Goal: Task Accomplishment & Management: Manage account settings

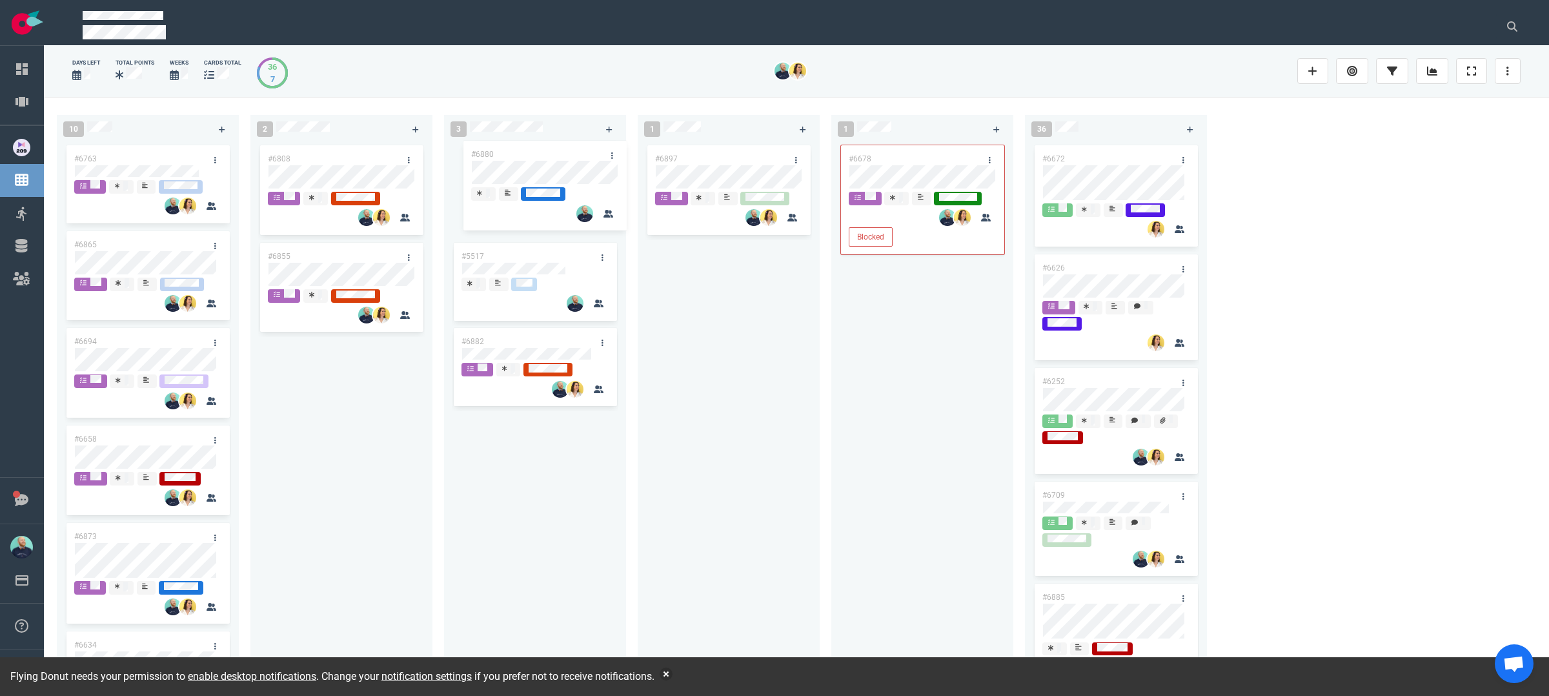
click at [522, 174] on div "#5517 #6880 #6882 #6880" at bounding box center [535, 405] width 167 height 525
click at [815, 372] on div "#6897" at bounding box center [729, 408] width 182 height 531
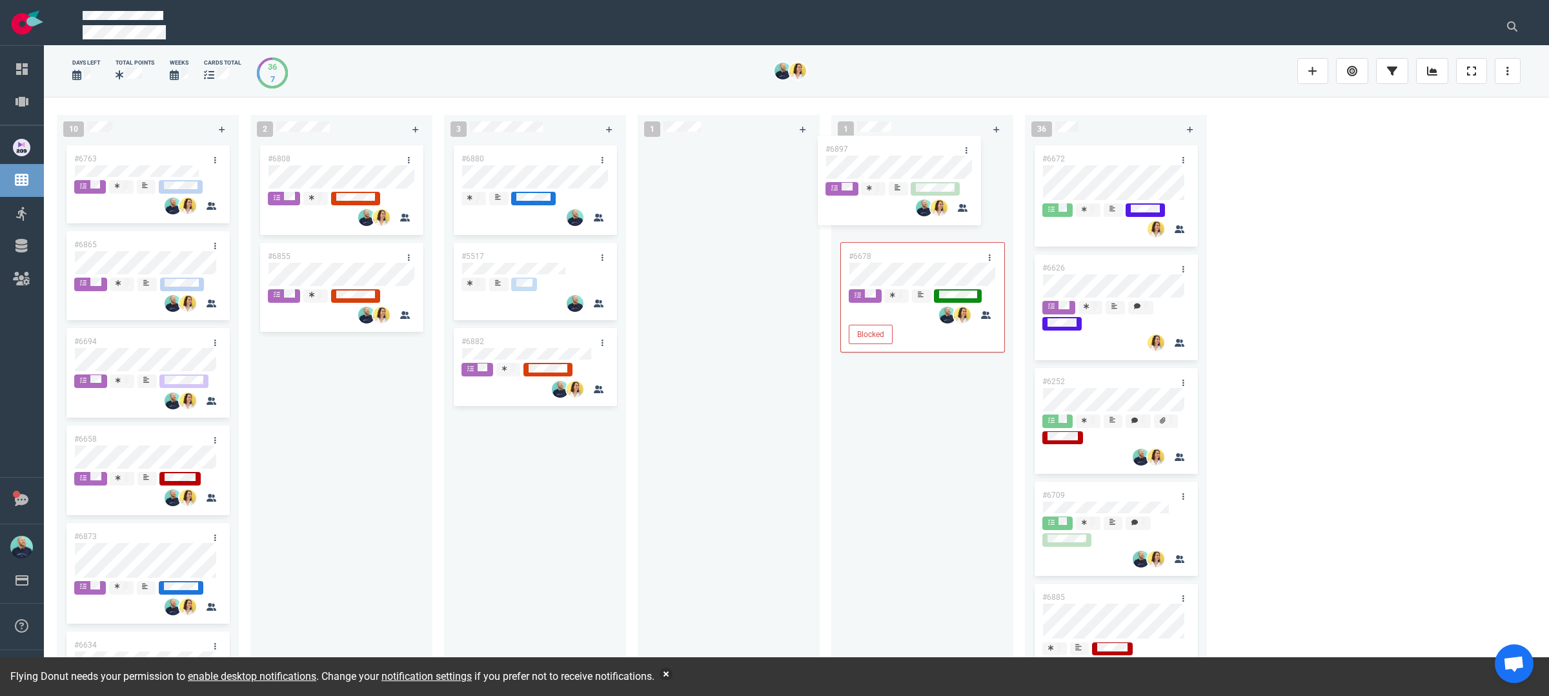
click at [715, 174] on div "#6897 #6897" at bounding box center [728, 405] width 167 height 525
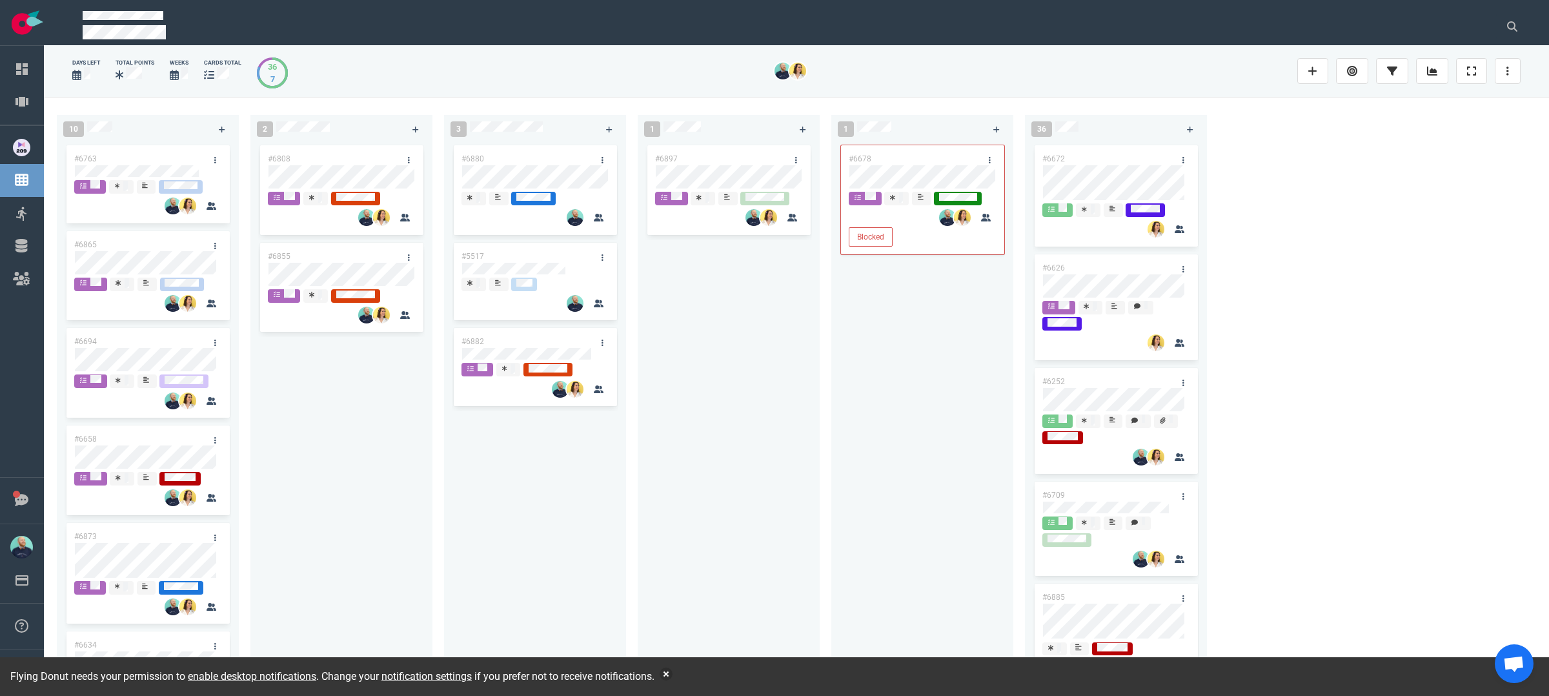
click at [756, 376] on div "#6897" at bounding box center [728, 405] width 167 height 525
click at [751, 386] on div "#6897" at bounding box center [728, 405] width 167 height 525
click at [672, 676] on button "button" at bounding box center [666, 673] width 13 height 13
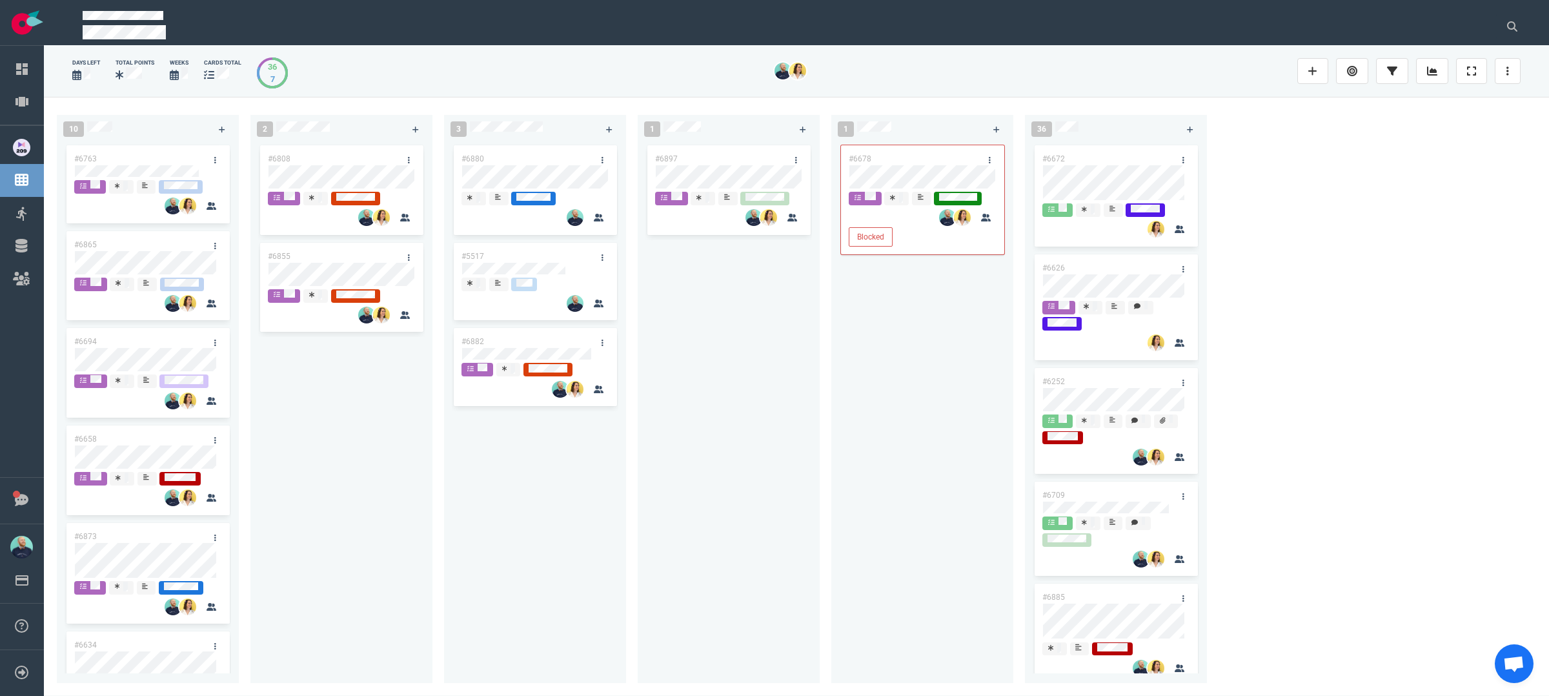
click at [694, 560] on div "#6897" at bounding box center [728, 405] width 167 height 525
drag, startPoint x: 791, startPoint y: 339, endPoint x: 797, endPoint y: 334, distance: 7.8
click at [791, 340] on div "#6897" at bounding box center [728, 405] width 167 height 525
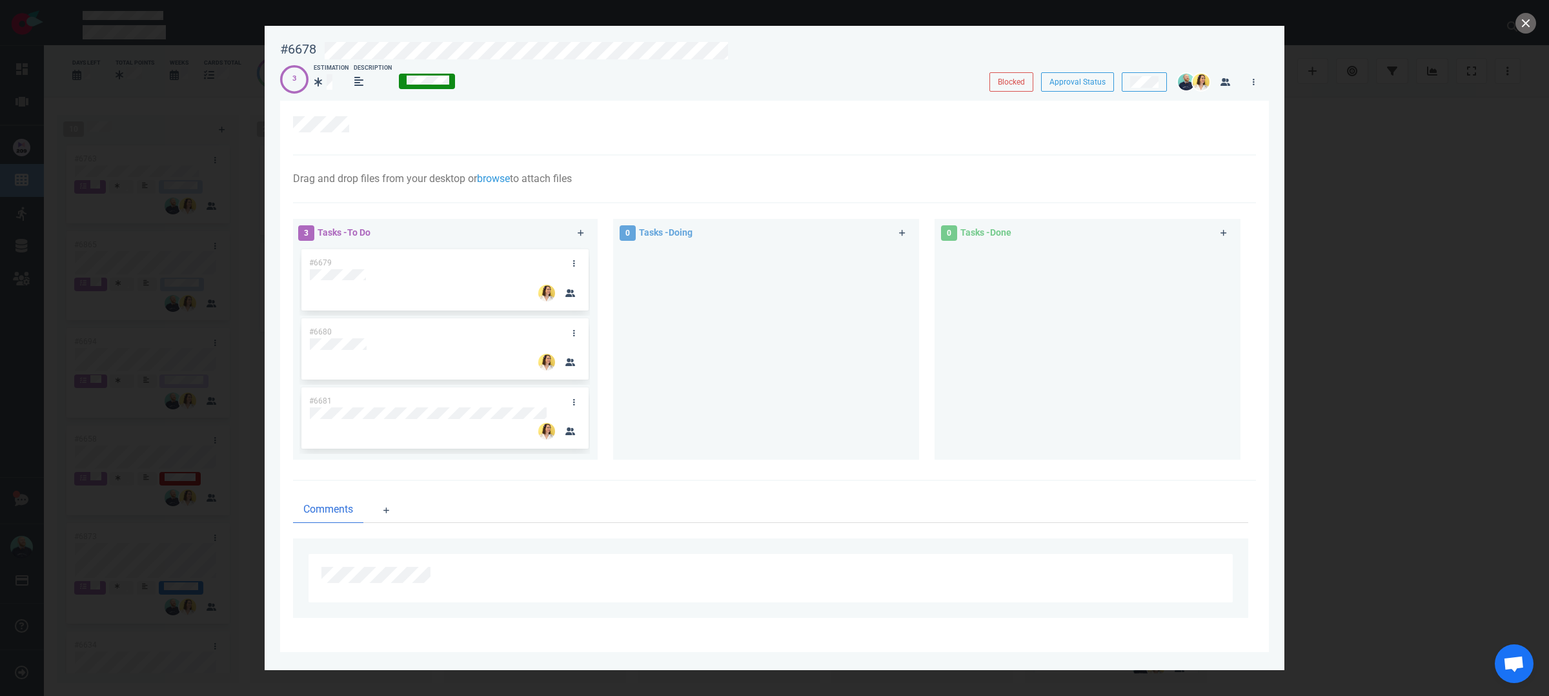
click at [658, 66] on div "3 Estimation Description" at bounding box center [623, 79] width 686 height 30
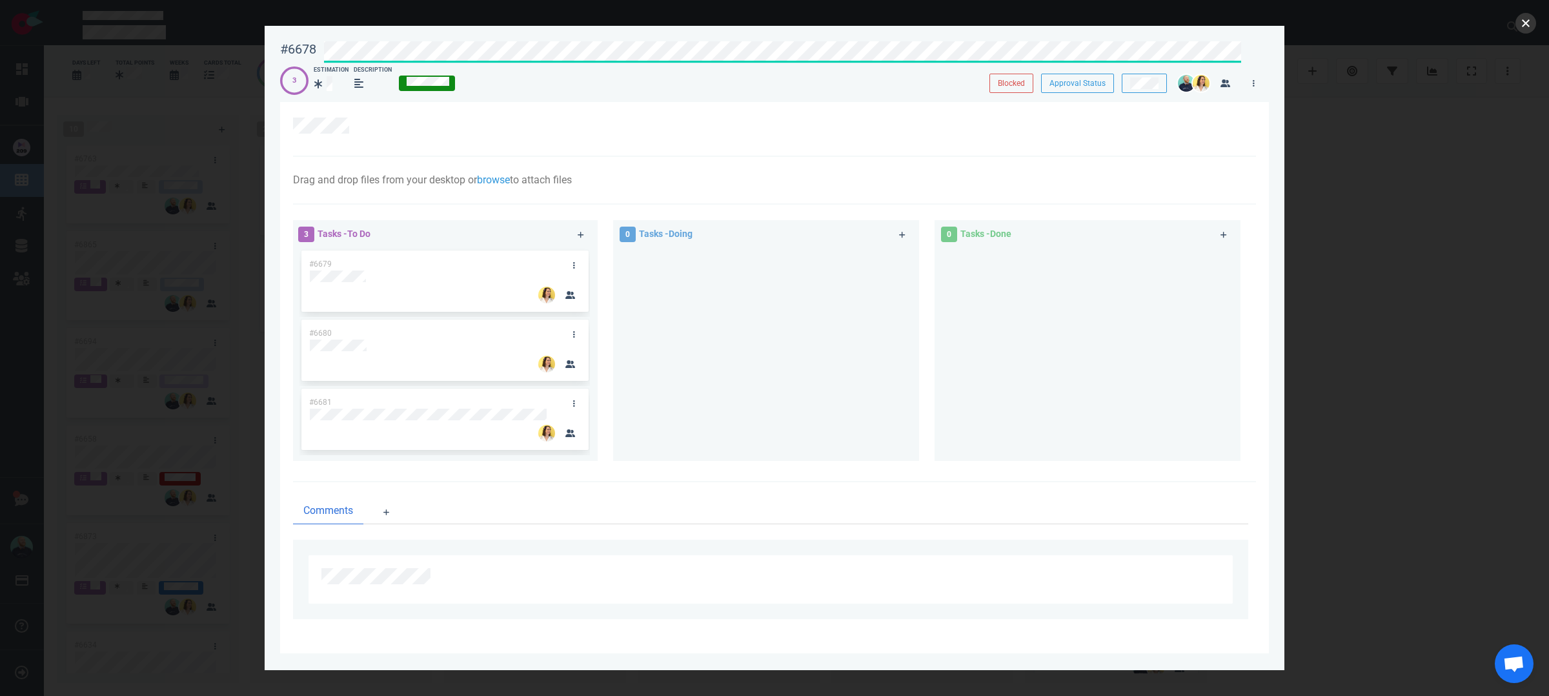
click at [1530, 24] on button "close" at bounding box center [1525, 23] width 21 height 21
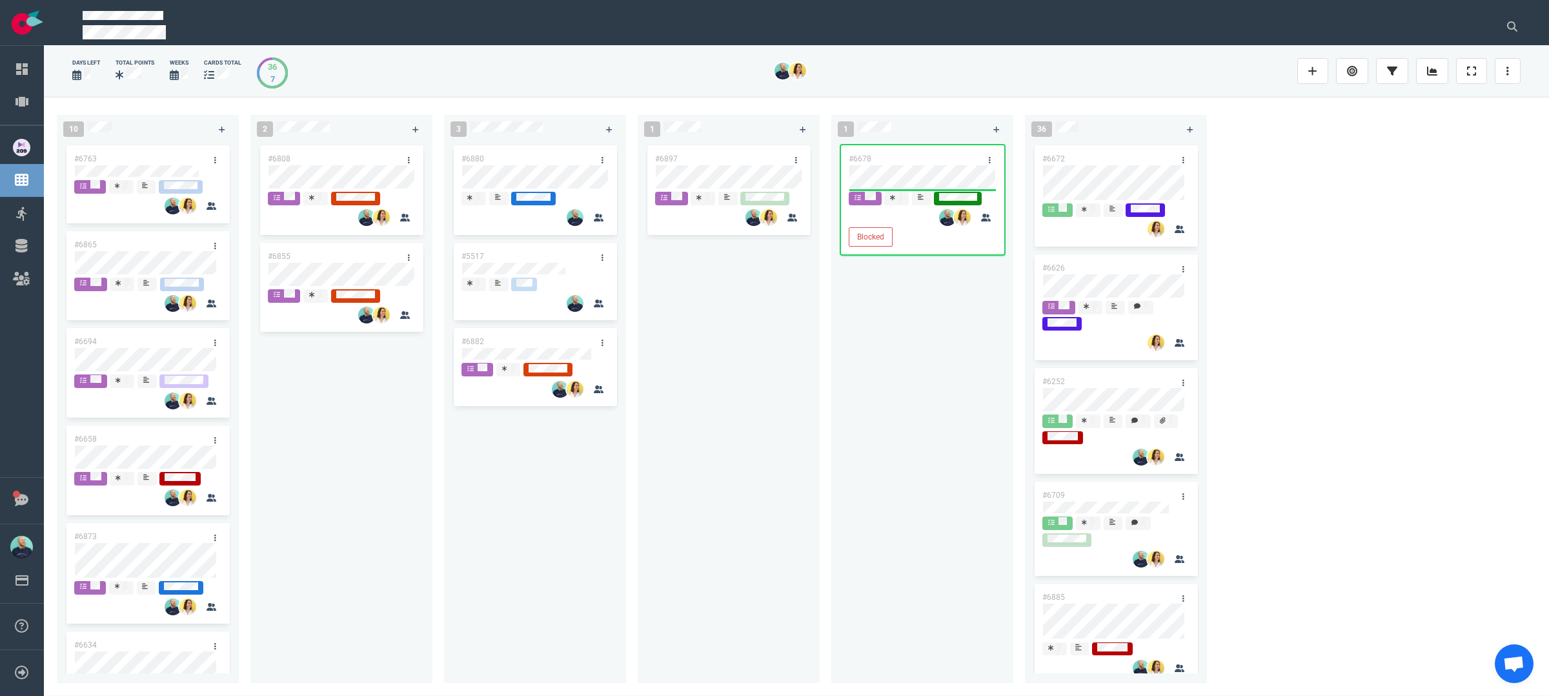
click at [987, 156] on div "#6678 Blocked" at bounding box center [922, 405] width 167 height 525
click at [990, 161] on link at bounding box center [989, 160] width 21 height 16
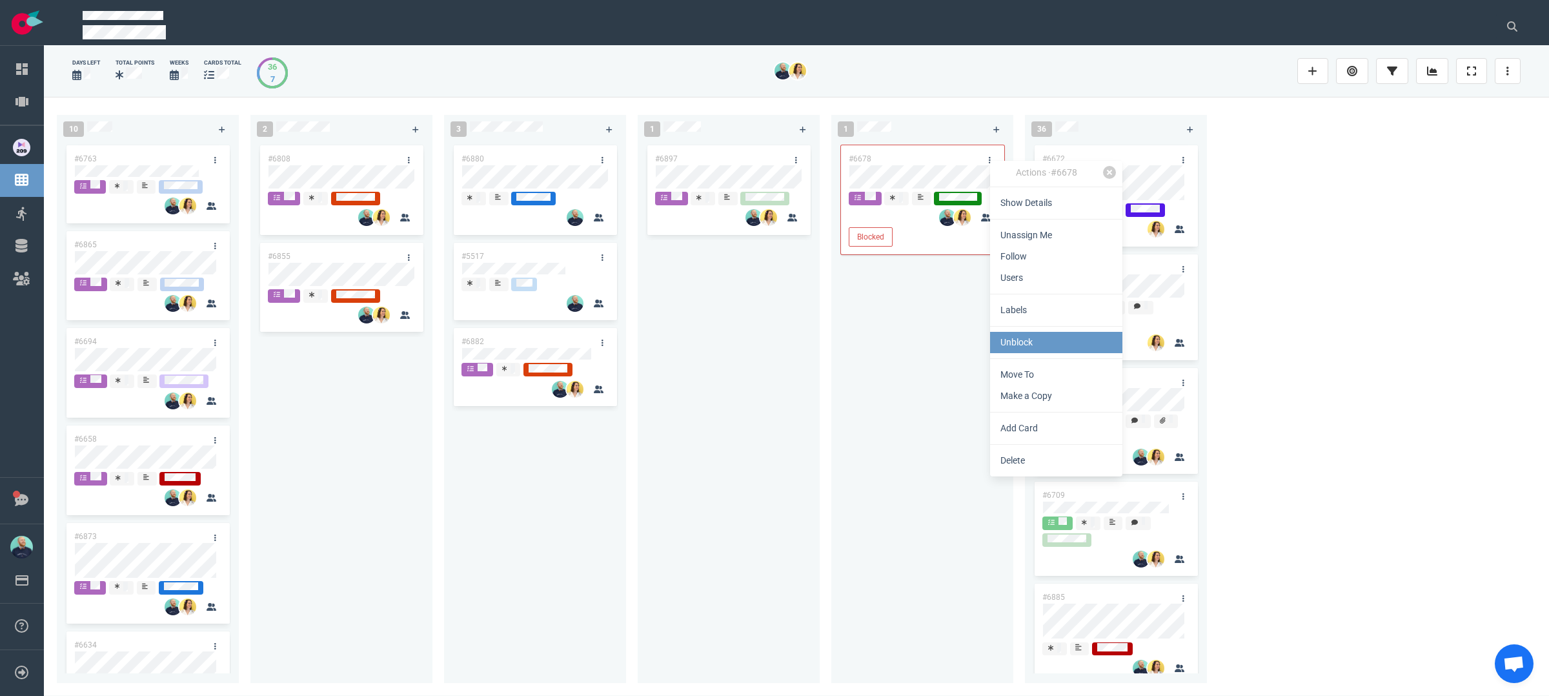
click at [1007, 350] on link "Unblock" at bounding box center [1056, 342] width 132 height 21
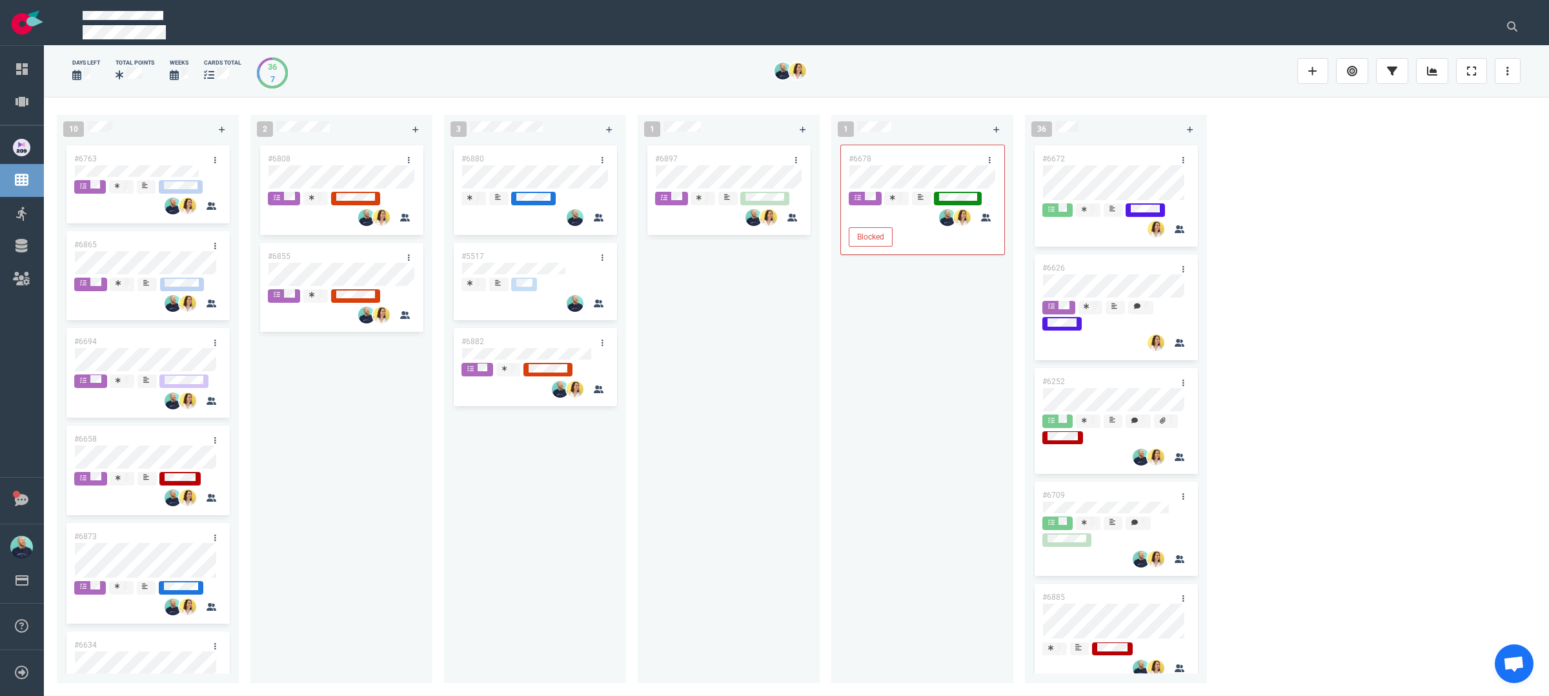
click at [894, 396] on div "#6678 Blocked" at bounding box center [922, 405] width 167 height 525
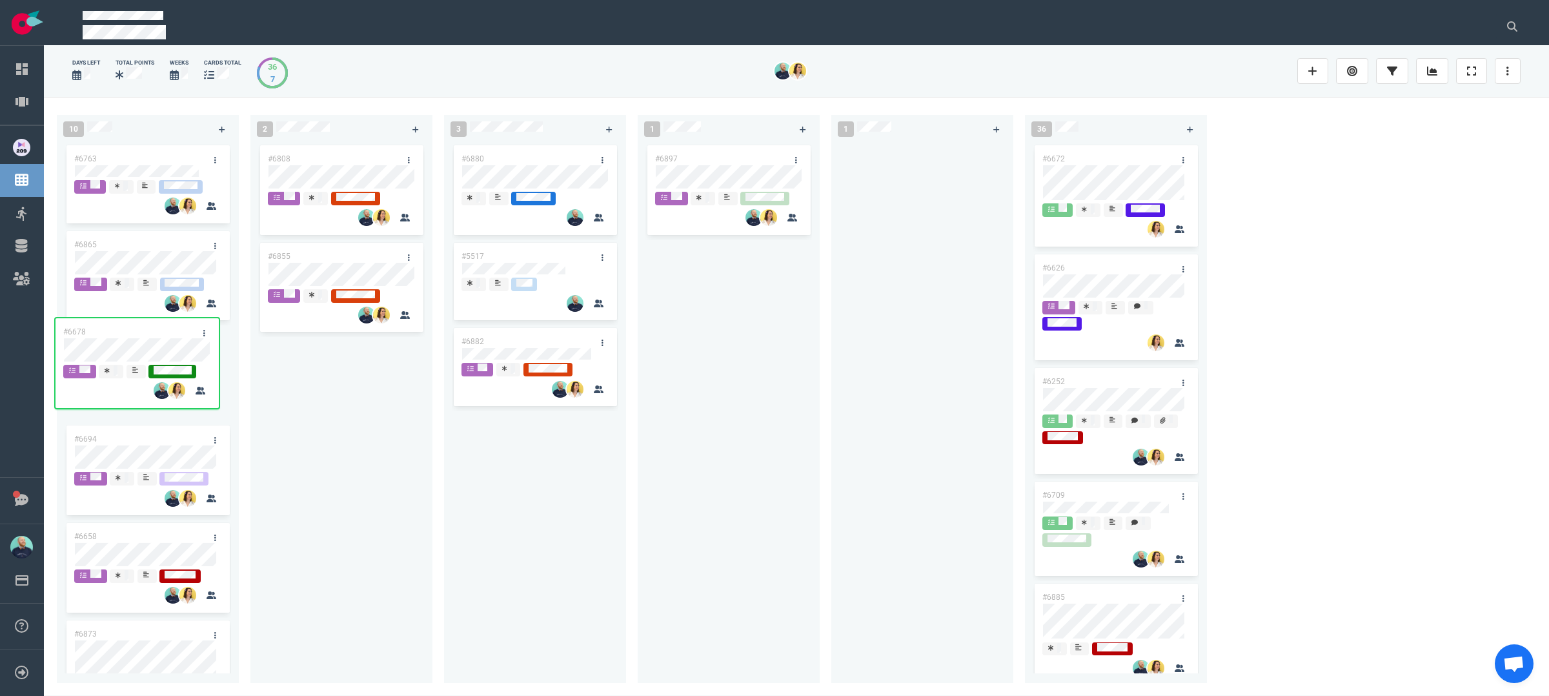
click at [116, 340] on div "10 #6763 #6865 #6694 #6658 #6873 #6634 #6716 #6807 #6667 #6334 2 #6808 #6855 3 …" at bounding box center [796, 396] width 1505 height 598
click at [330, 541] on div "#6808 #6855" at bounding box center [341, 405] width 167 height 525
drag, startPoint x: 809, startPoint y: 300, endPoint x: 800, endPoint y: 210, distance: 90.9
click at [809, 299] on div "#6897" at bounding box center [728, 405] width 167 height 525
click at [729, 368] on div "#6897" at bounding box center [728, 405] width 167 height 525
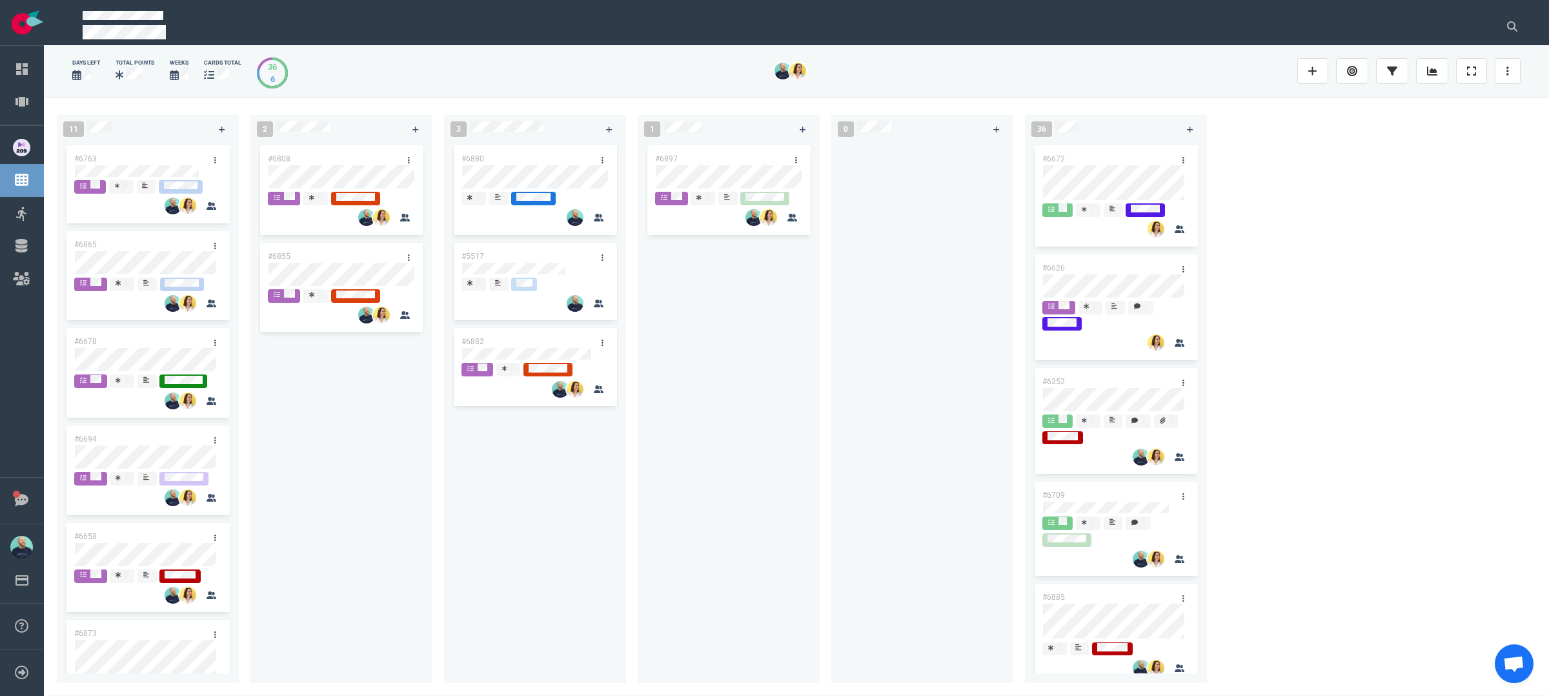
click at [751, 365] on div "#6897" at bounding box center [728, 405] width 167 height 525
click at [747, 313] on div "#6897" at bounding box center [728, 405] width 167 height 525
click at [709, 422] on div "#6897" at bounding box center [728, 405] width 167 height 525
click at [524, 339] on div "#6880 #5517 #6882 #6882" at bounding box center [535, 405] width 167 height 525
click at [525, 341] on div "#6882" at bounding box center [523, 341] width 138 height 27
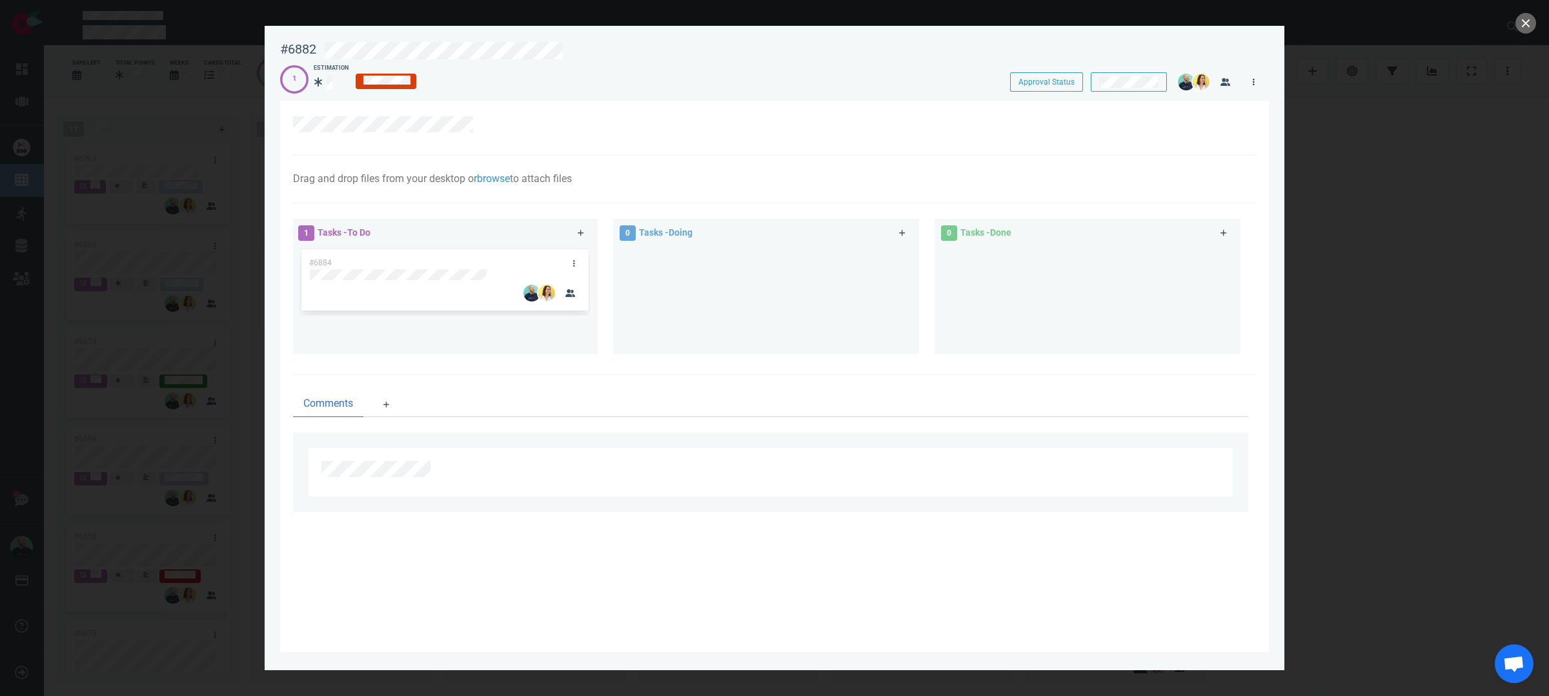
click at [1249, 83] on link at bounding box center [1253, 82] width 21 height 16
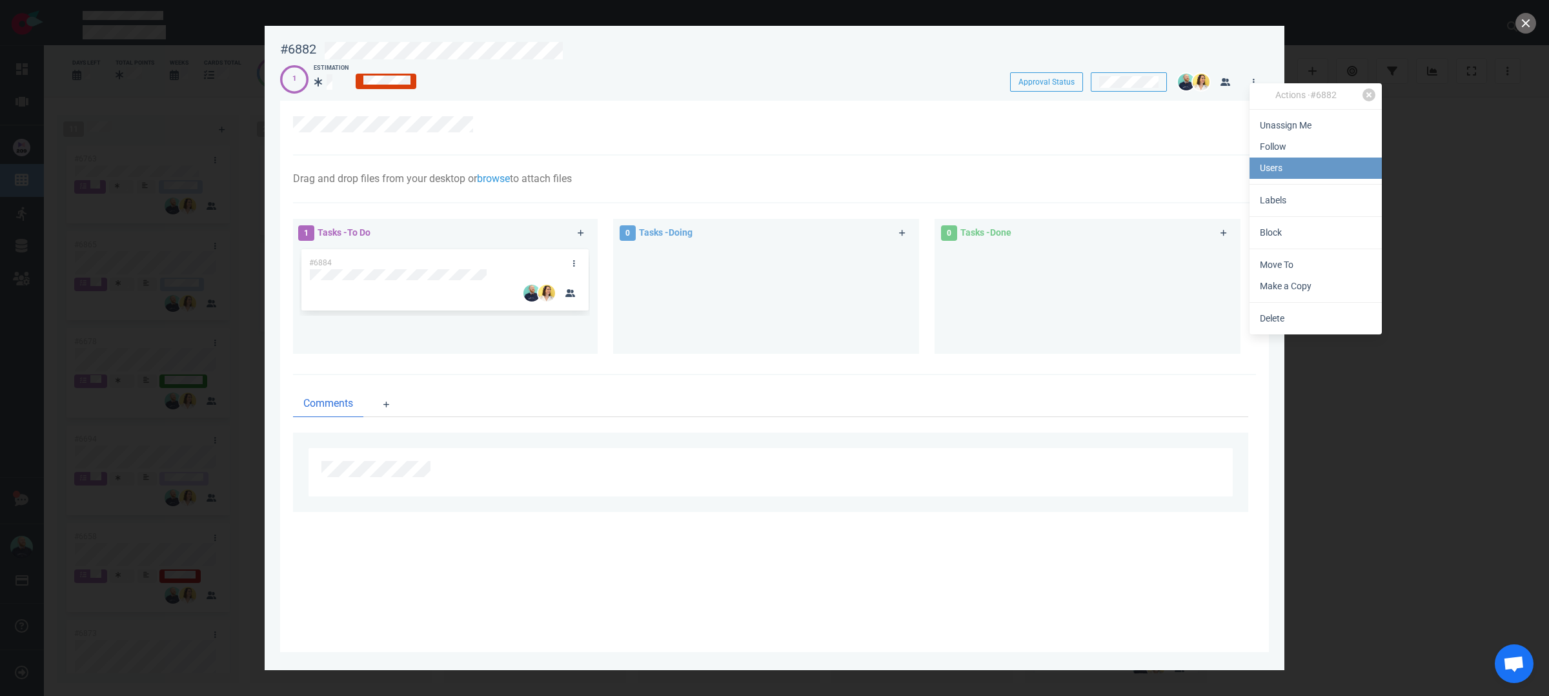
click at [1293, 164] on link "Users" at bounding box center [1315, 167] width 132 height 21
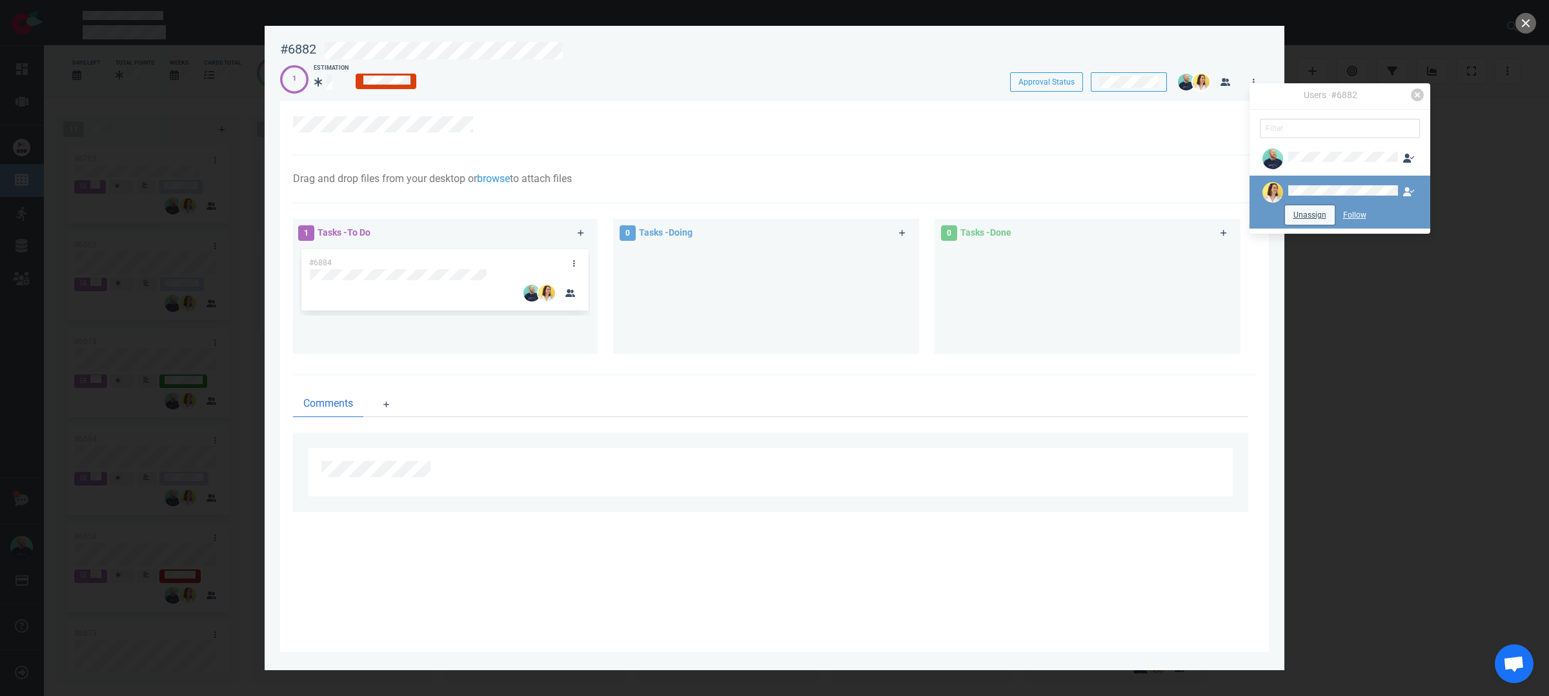
click at [1304, 216] on button "Unassign" at bounding box center [1310, 214] width 50 height 19
click at [744, 287] on div at bounding box center [766, 295] width 290 height 97
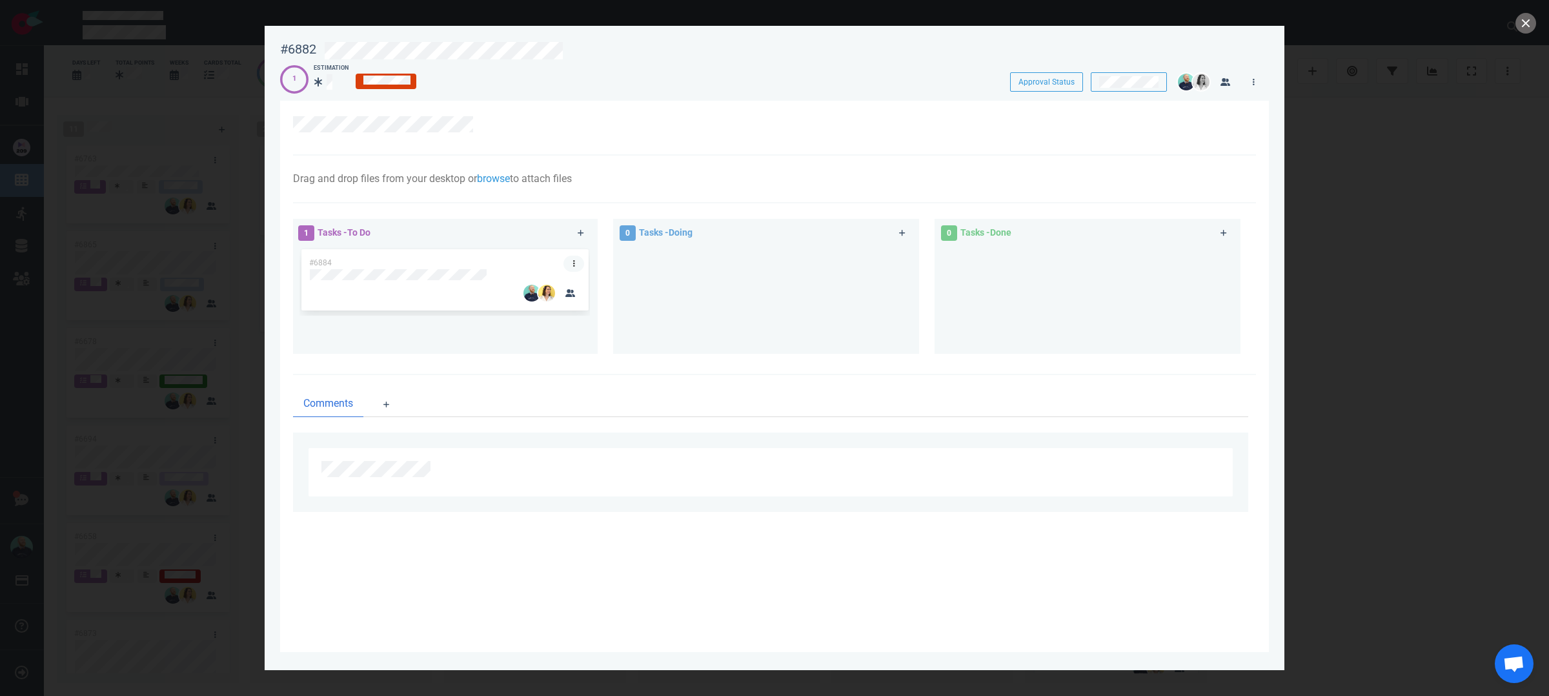
click at [576, 262] on link at bounding box center [573, 264] width 21 height 16
click at [585, 498] on link "Delete" at bounding box center [642, 497] width 132 height 21
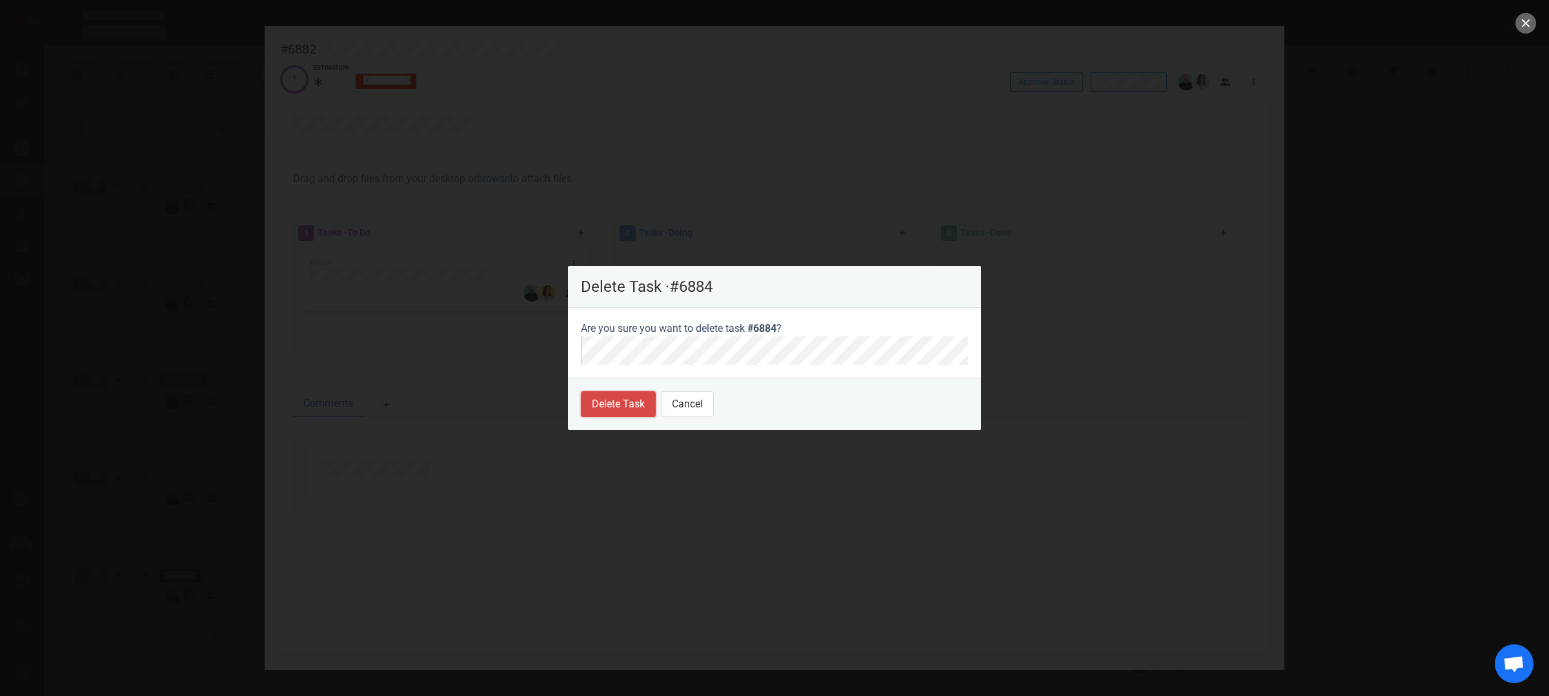
click at [611, 398] on button "Delete Task" at bounding box center [618, 404] width 75 height 26
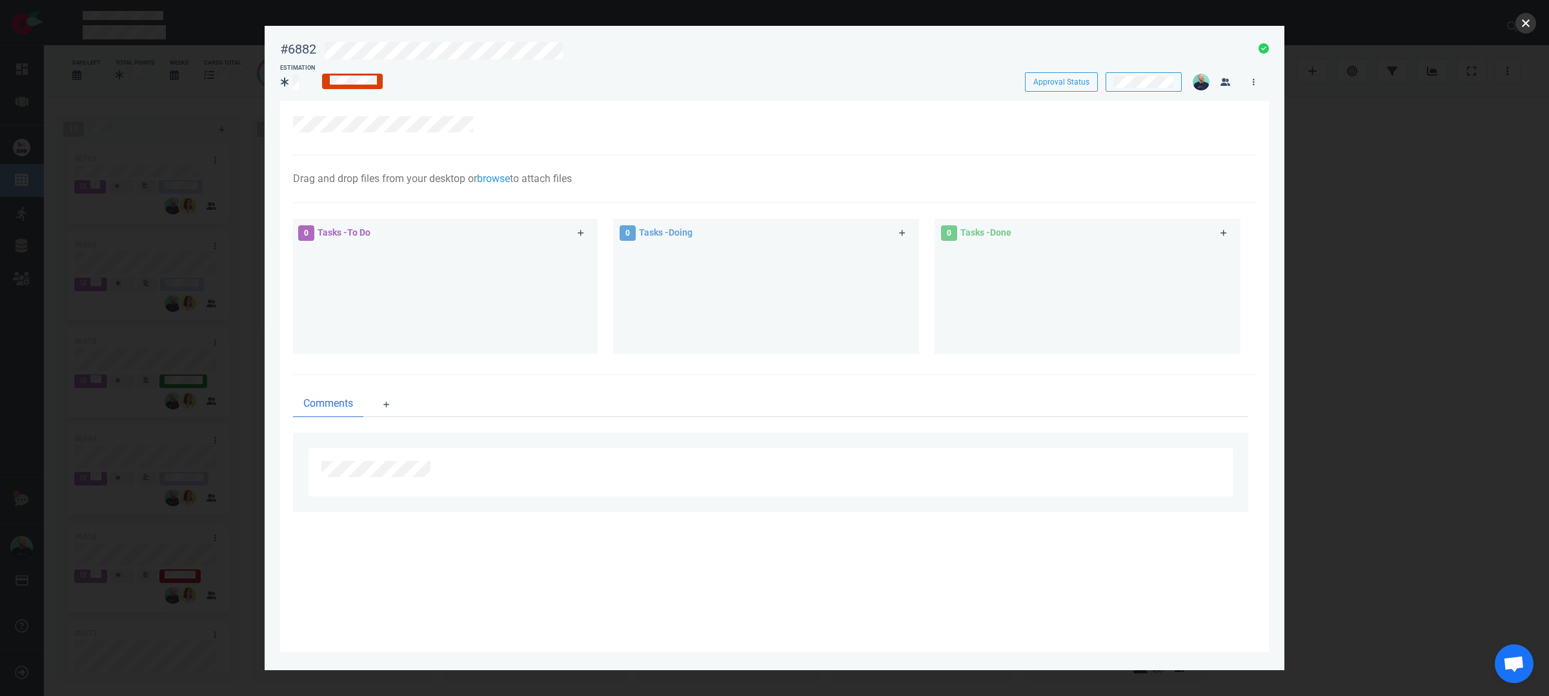
click at [1533, 24] on button "close" at bounding box center [1525, 23] width 21 height 21
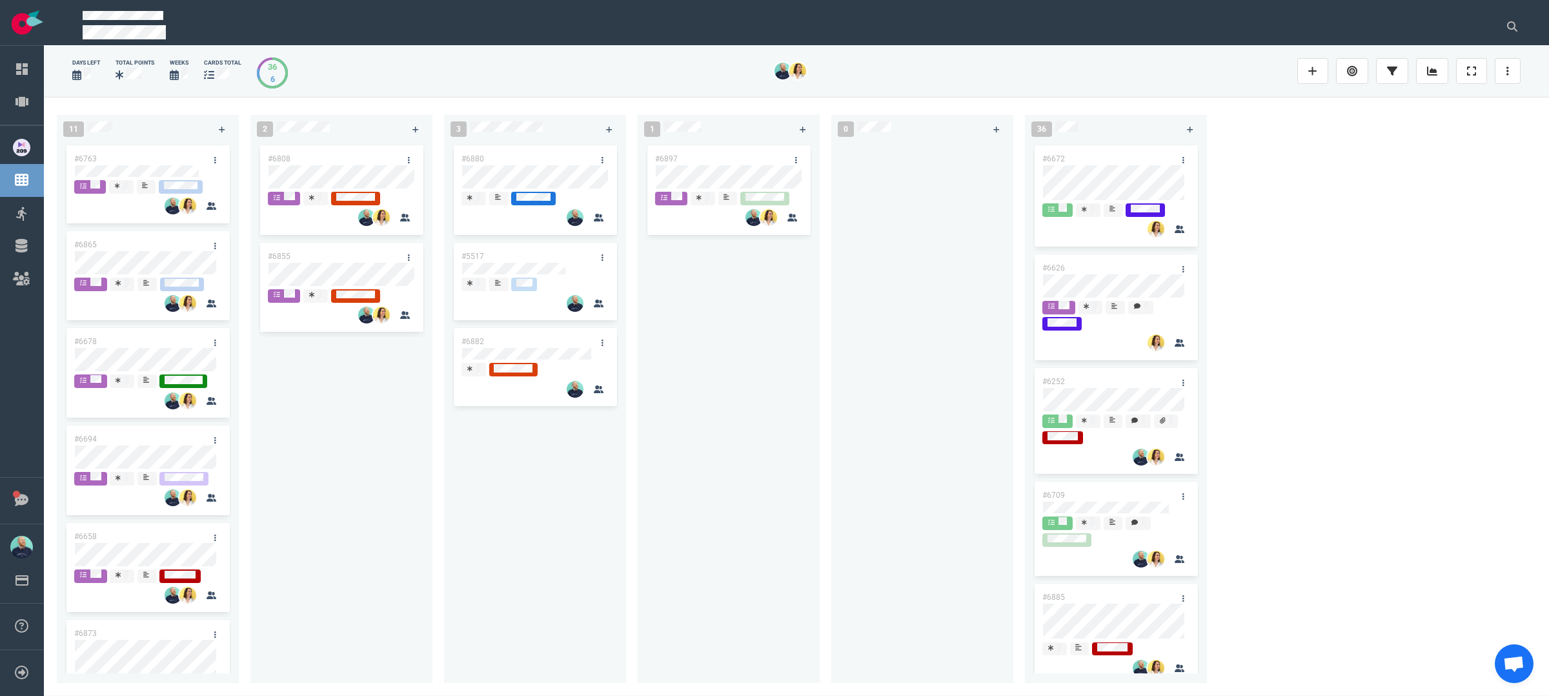
click at [693, 490] on div "#6897" at bounding box center [728, 405] width 167 height 525
click at [354, 272] on div "#6808 #6855" at bounding box center [341, 405] width 167 height 525
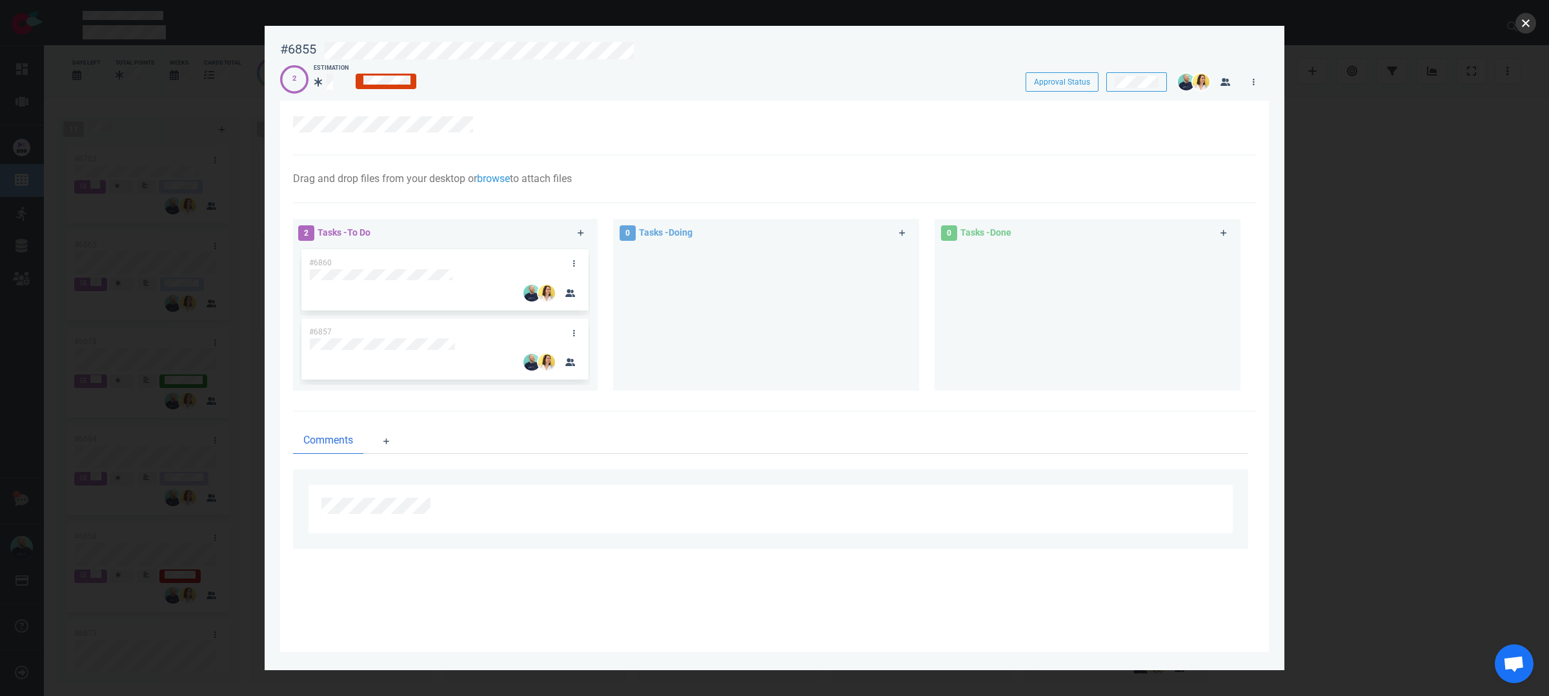
click at [1530, 23] on button "close" at bounding box center [1525, 23] width 21 height 21
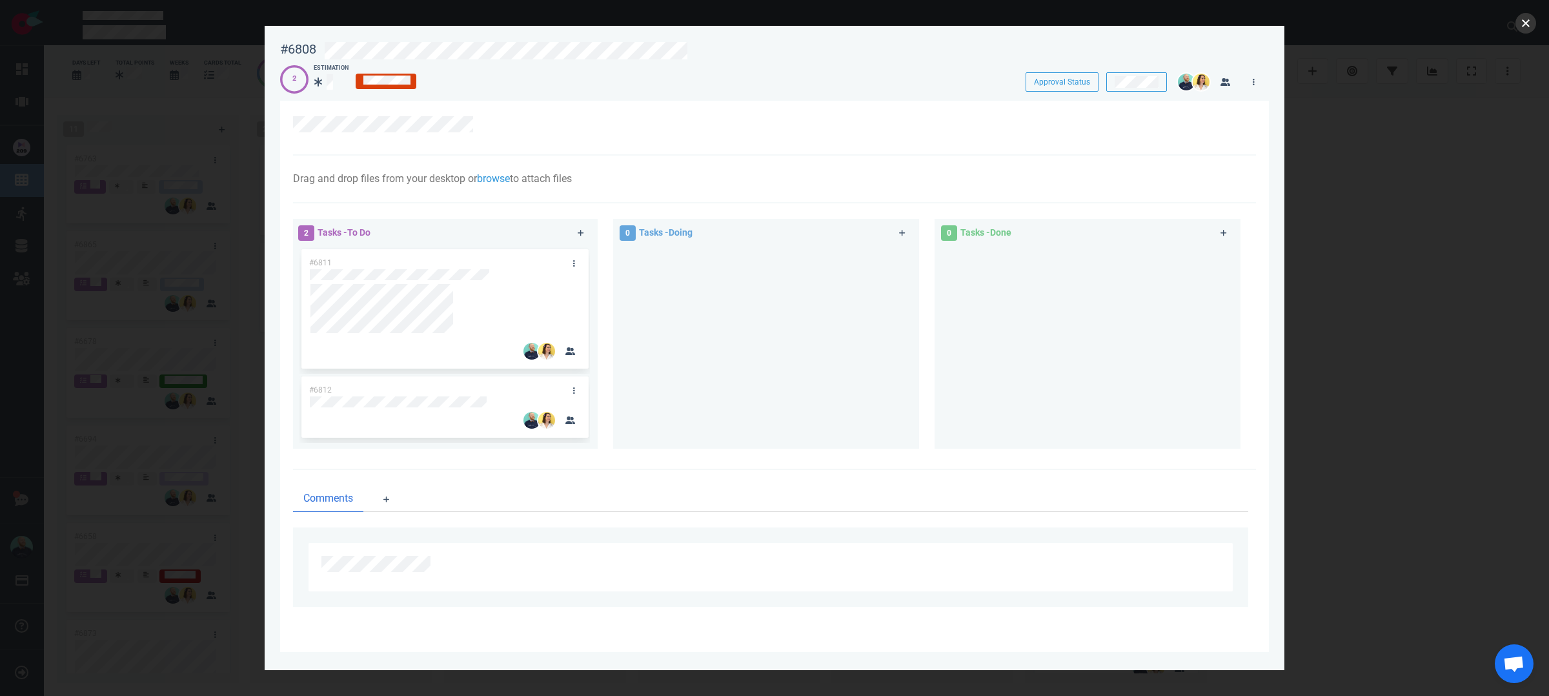
click at [1532, 25] on button "close" at bounding box center [1525, 23] width 21 height 21
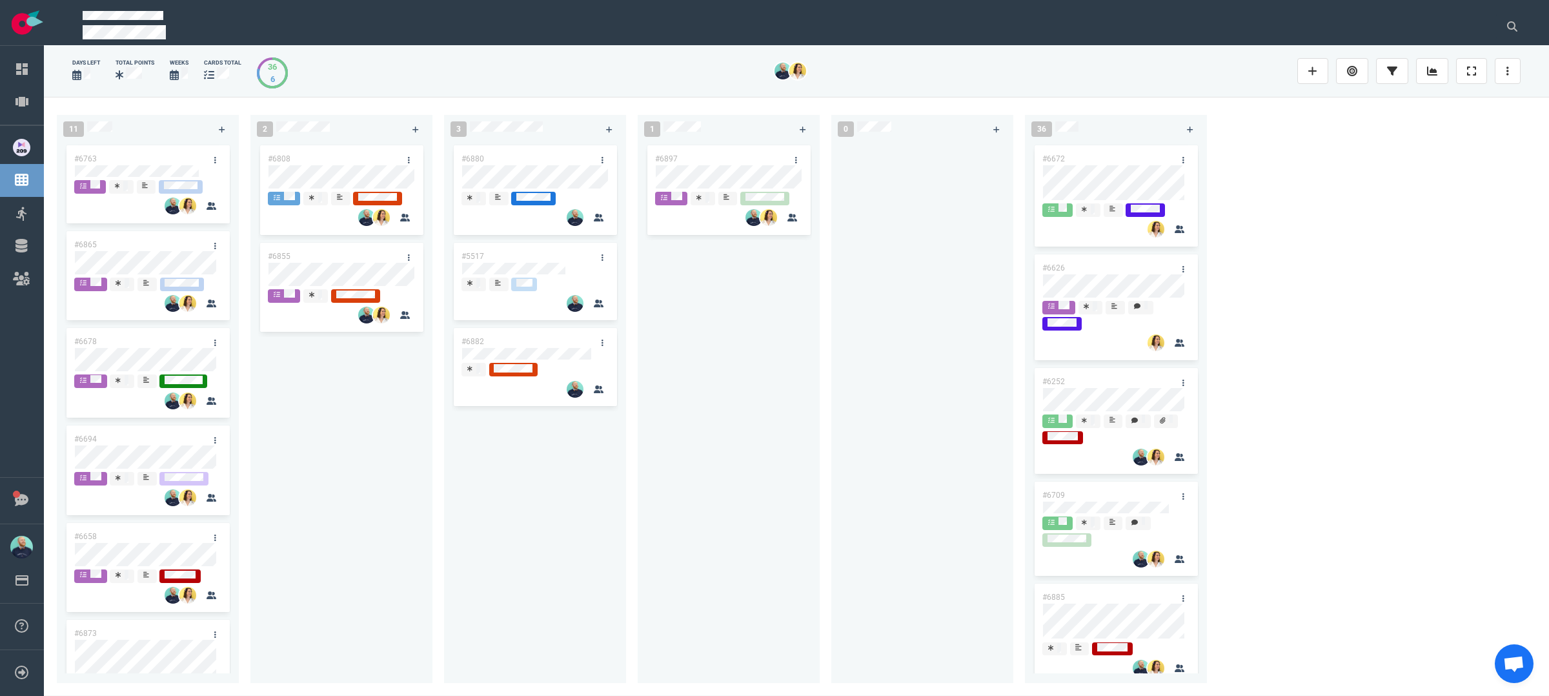
click at [511, 163] on div "#6880" at bounding box center [523, 158] width 138 height 27
click at [489, 161] on div "#6880" at bounding box center [523, 158] width 138 height 27
click at [498, 178] on div "#6880 #5517 #6882" at bounding box center [535, 405] width 167 height 525
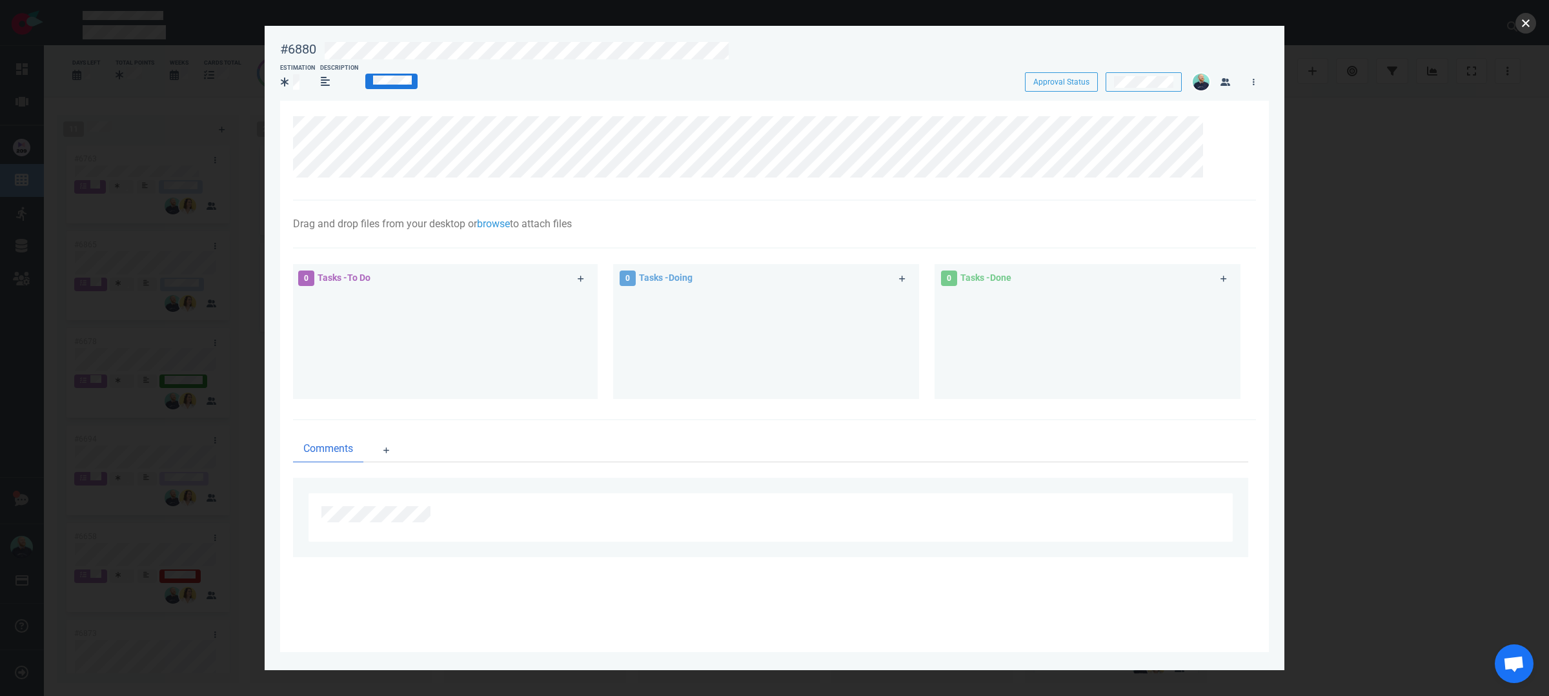
click at [1519, 24] on button "close" at bounding box center [1525, 23] width 21 height 21
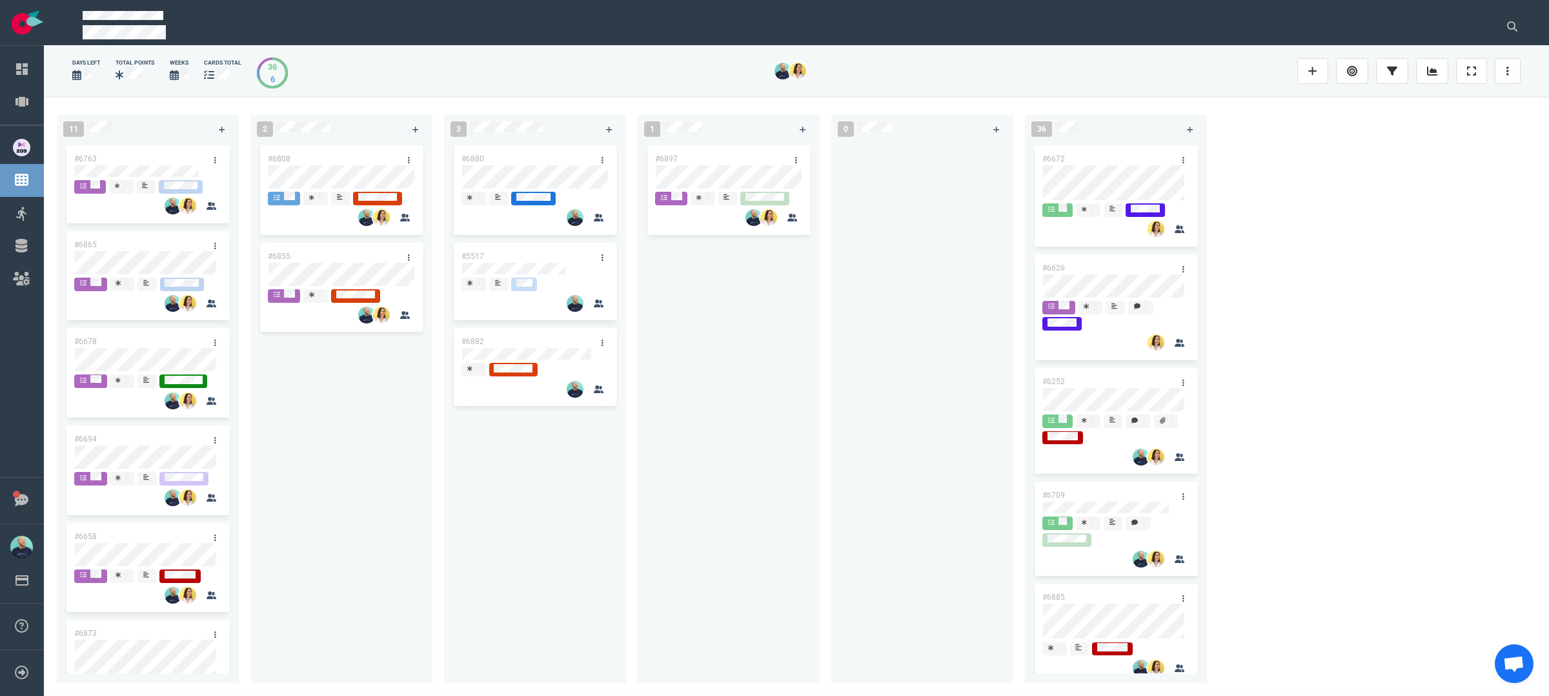
click at [347, 416] on div "#6808 #6855" at bounding box center [341, 405] width 167 height 525
click at [328, 172] on div "#6808 #6855 #6855" at bounding box center [341, 405] width 167 height 525
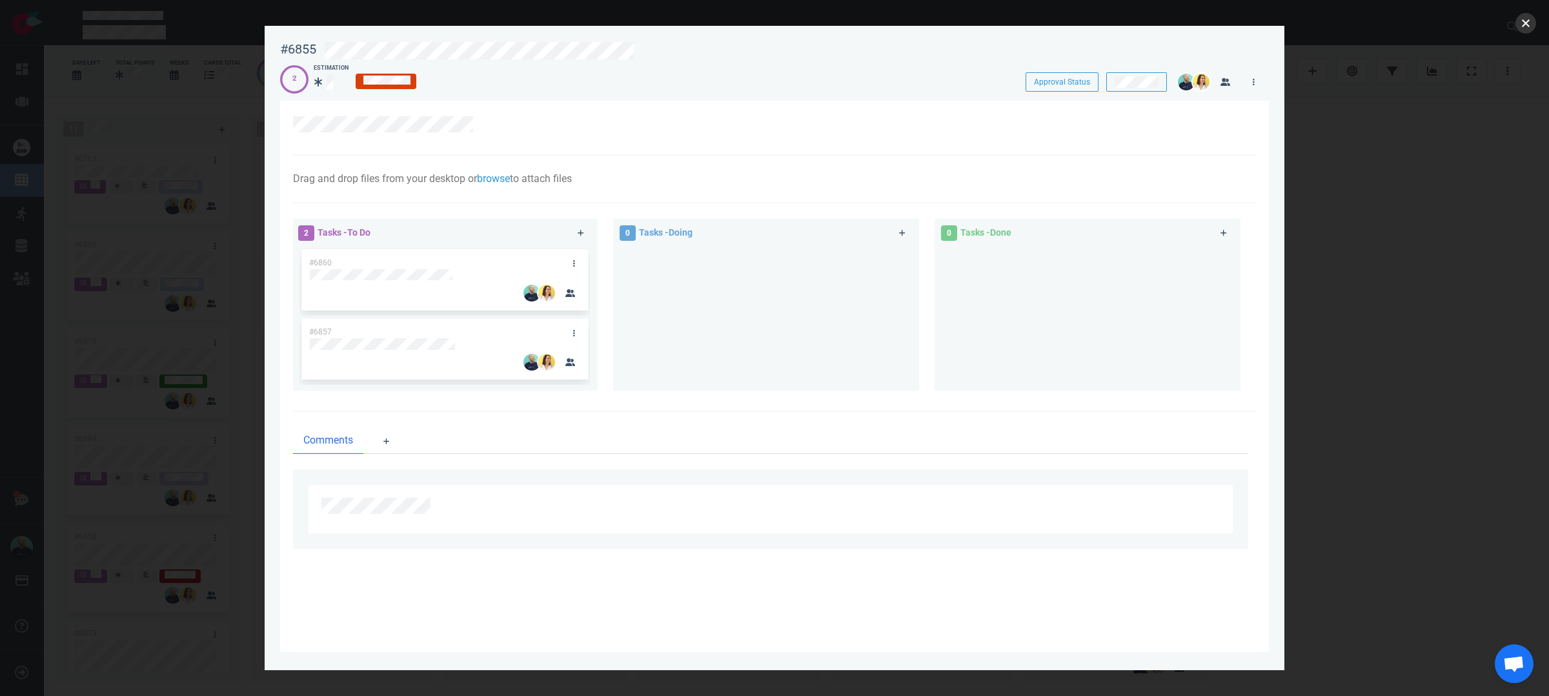
click at [1521, 23] on button "close" at bounding box center [1525, 23] width 21 height 21
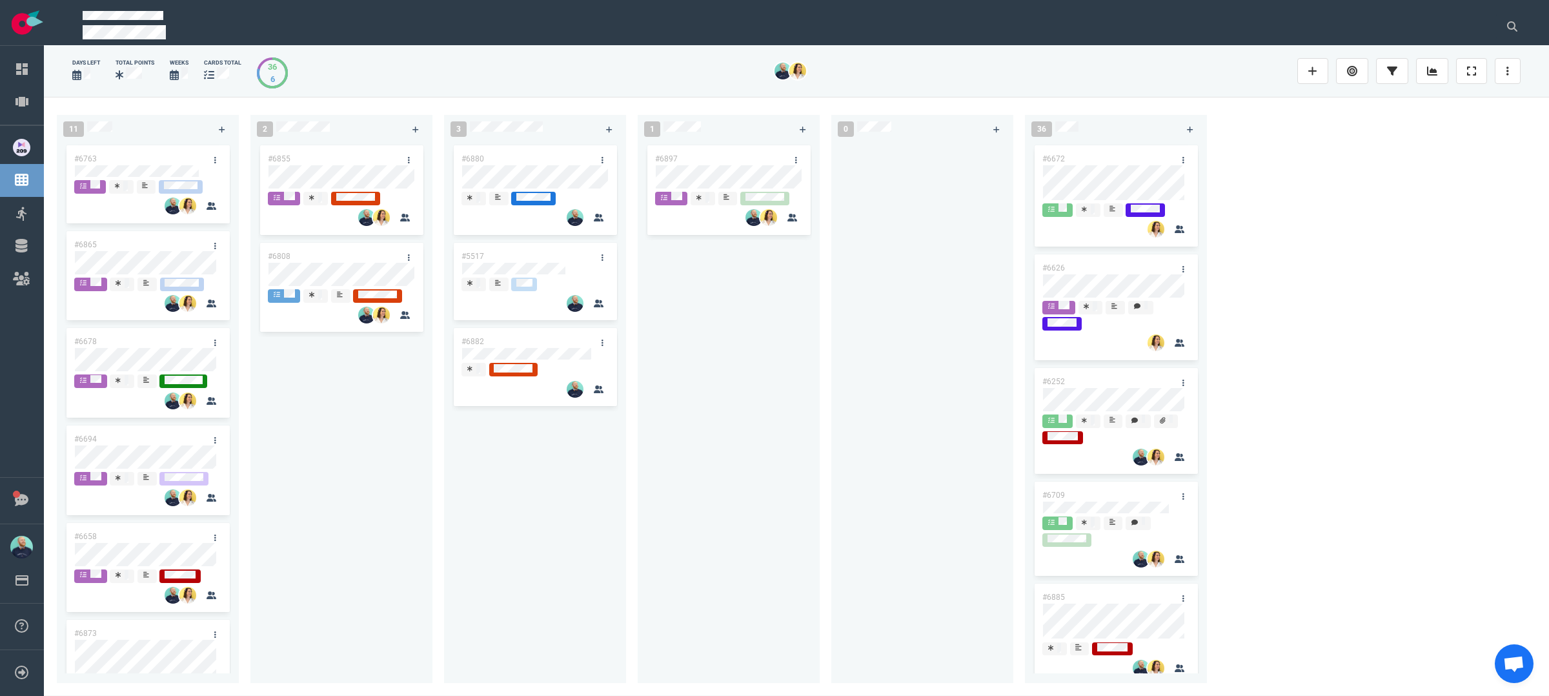
click at [744, 396] on div "#6897" at bounding box center [728, 405] width 167 height 525
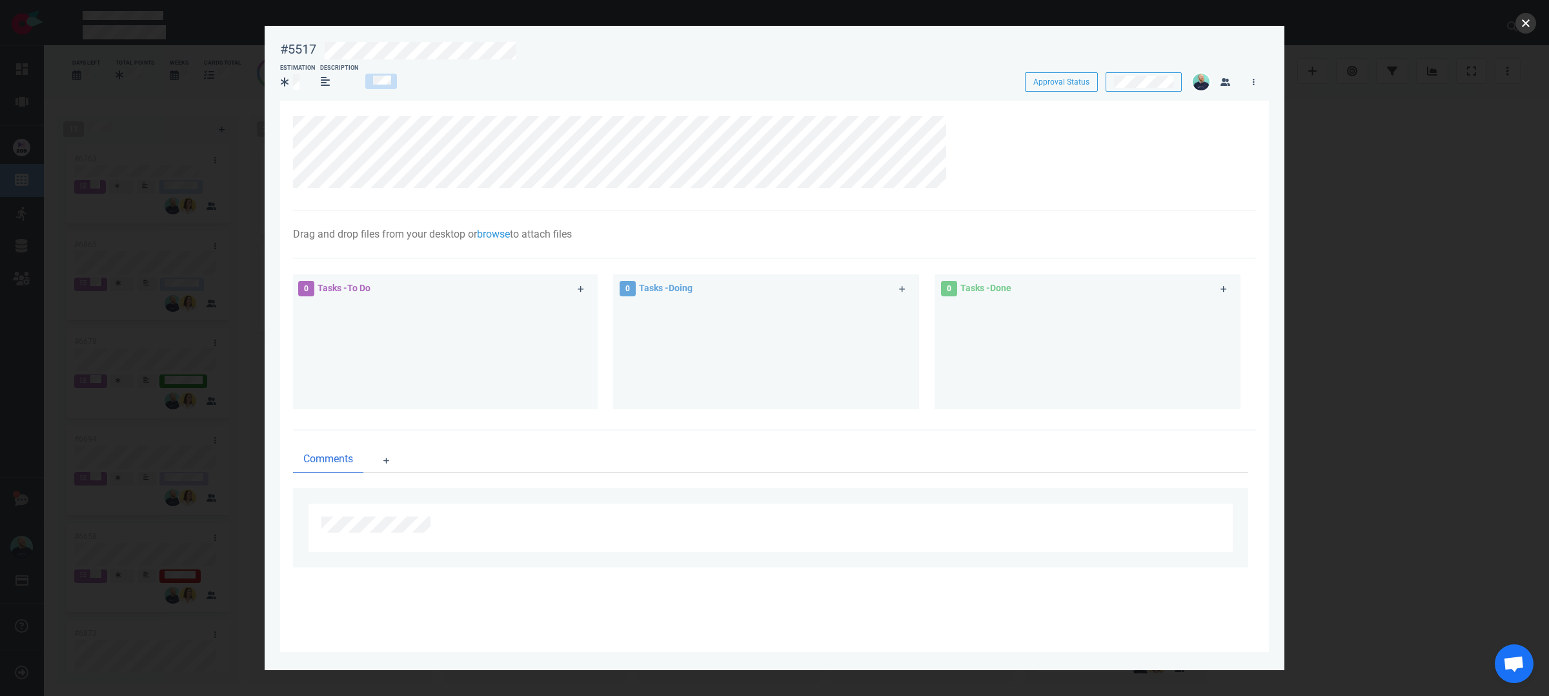
click at [1530, 25] on button "close" at bounding box center [1525, 23] width 21 height 21
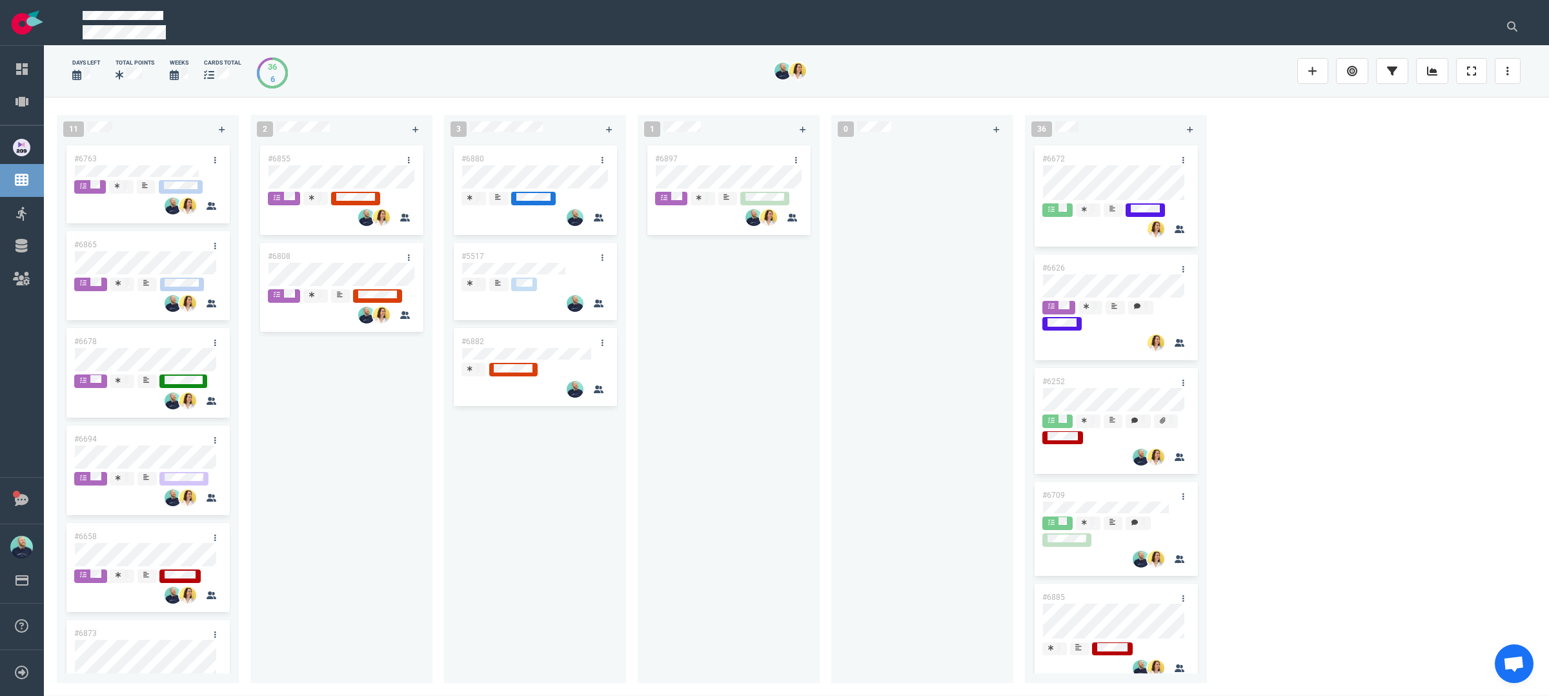
click at [828, 334] on div "1 #6897" at bounding box center [735, 396] width 194 height 578
drag, startPoint x: 556, startPoint y: 324, endPoint x: 548, endPoint y: 258, distance: 66.3
click at [548, 258] on div "#6880 #5517 #6882 #6882" at bounding box center [535, 405] width 167 height 525
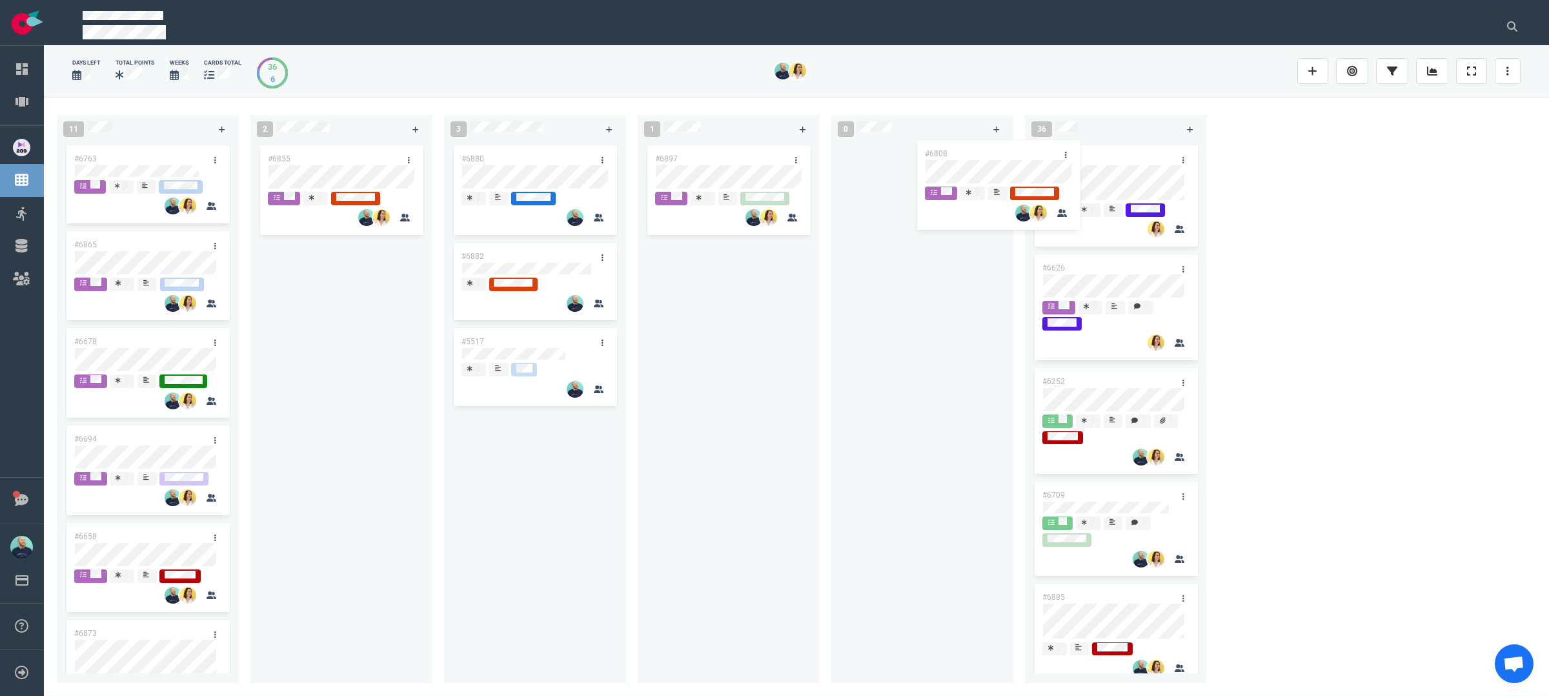
drag, startPoint x: 316, startPoint y: 257, endPoint x: 937, endPoint y: 155, distance: 629.2
click at [937, 156] on div "11 #6763 #6865 #6678 #6694 #6658 #6873 #6634 #6716 #6807 #6667 #6334 2 #6855 #6…" at bounding box center [796, 396] width 1505 height 598
click at [992, 157] on link at bounding box center [989, 160] width 21 height 16
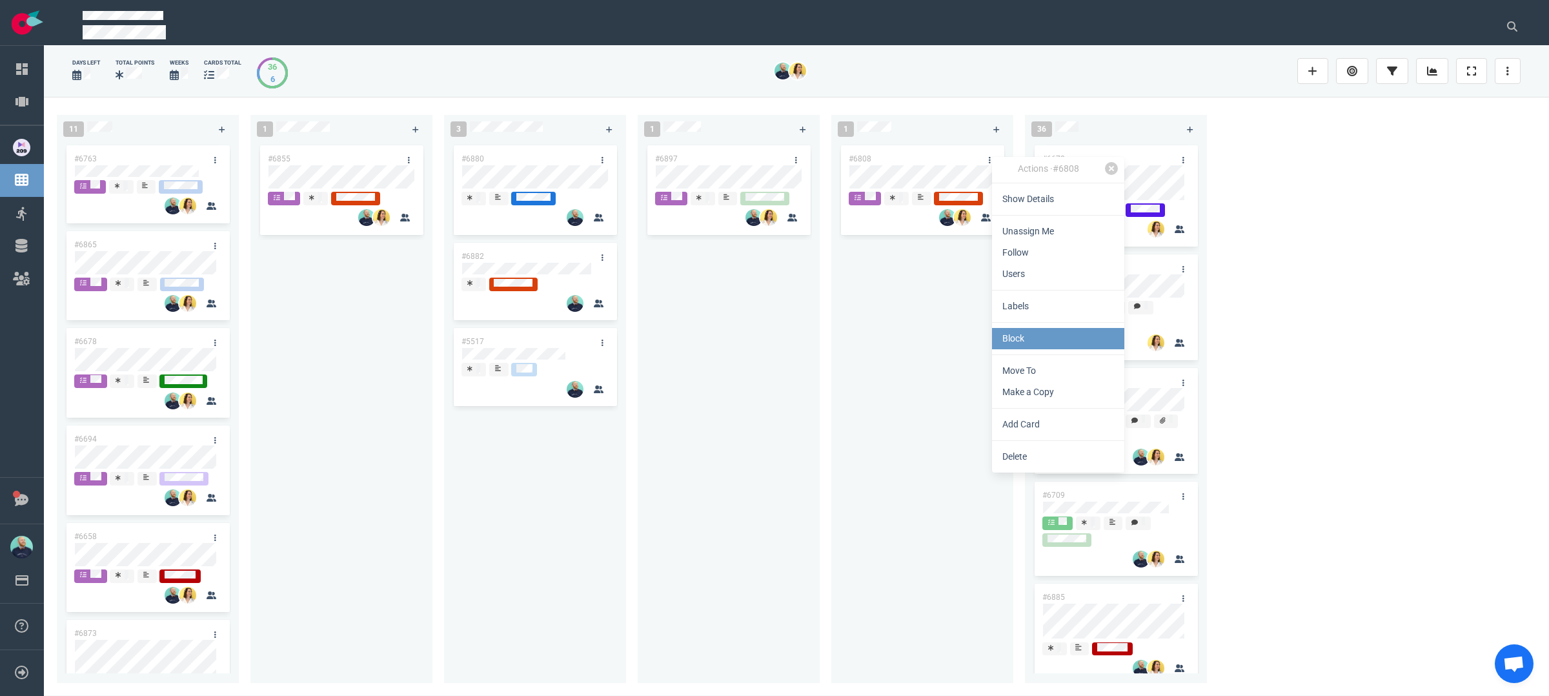
click at [1039, 343] on link "Block" at bounding box center [1058, 338] width 132 height 21
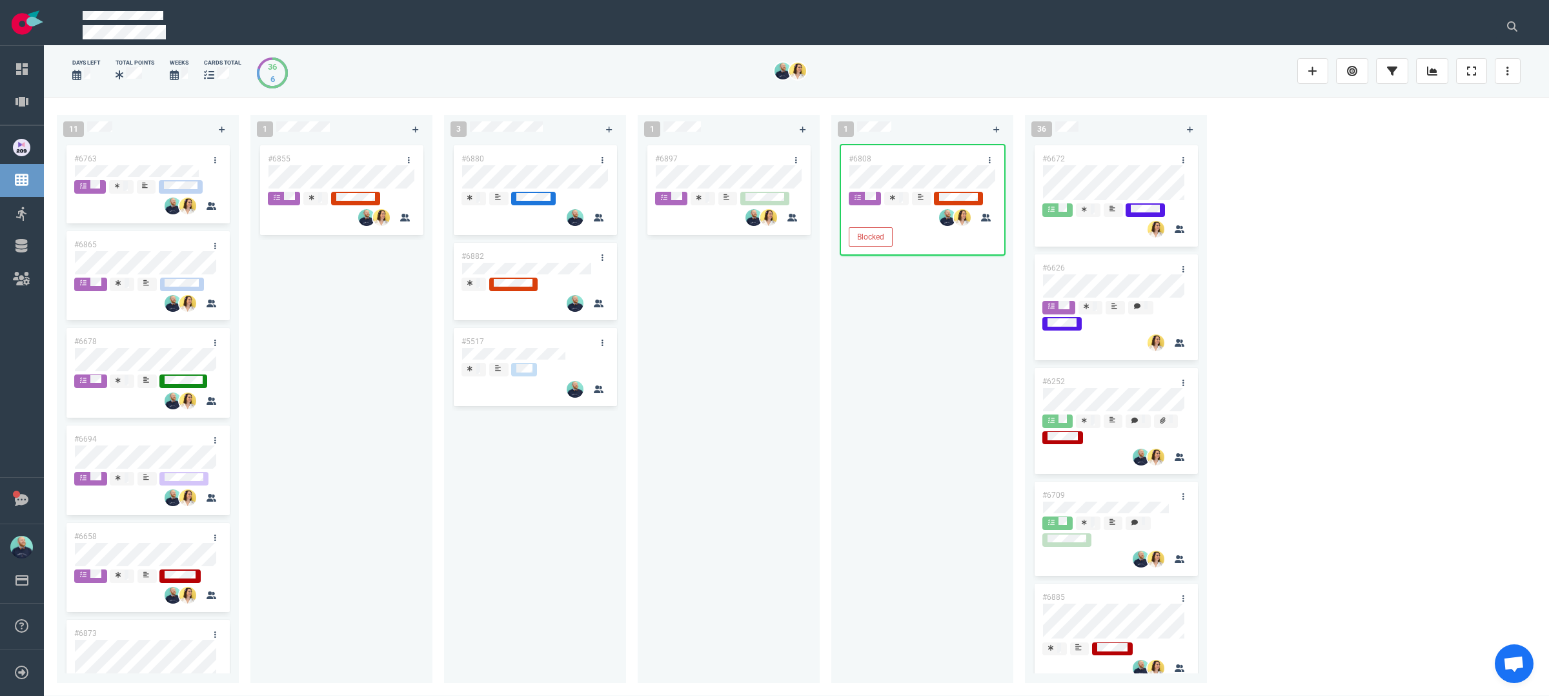
click at [851, 399] on div "#6808 Blocked" at bounding box center [922, 405] width 167 height 525
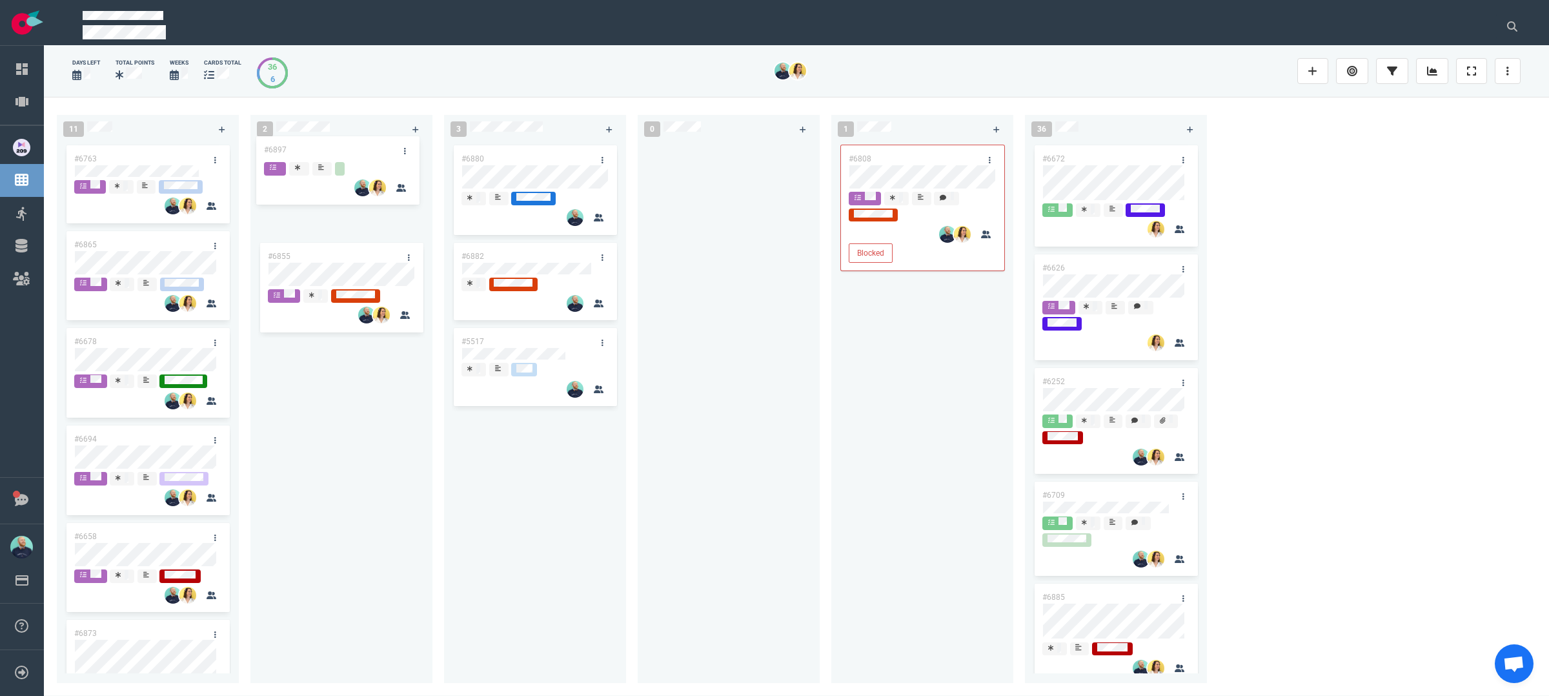
drag, startPoint x: 350, startPoint y: 259, endPoint x: 347, endPoint y: 152, distance: 106.6
click at [347, 152] on div "#6855 #6897 #6897" at bounding box center [341, 405] width 167 height 525
click at [684, 306] on div at bounding box center [728, 405] width 167 height 525
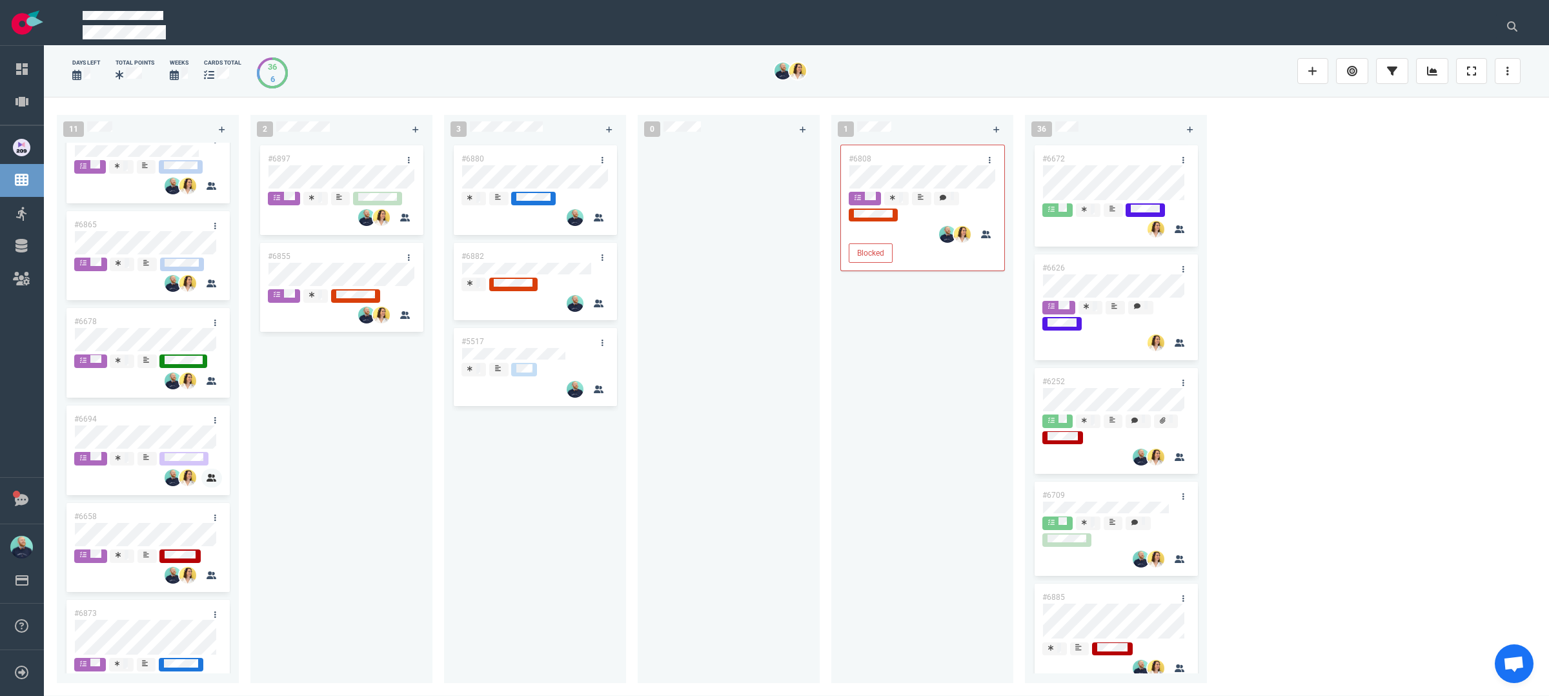
scroll to position [99, 0]
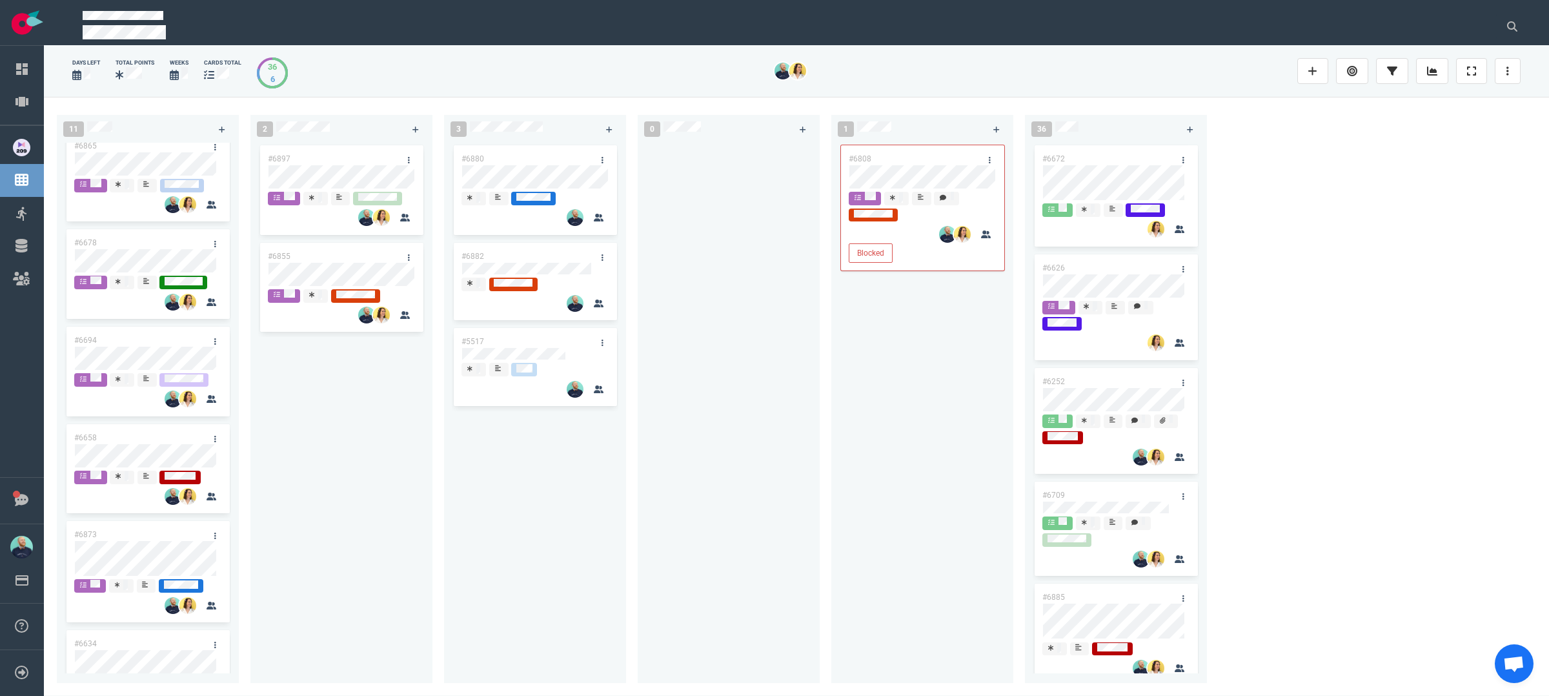
click at [770, 540] on div at bounding box center [728, 405] width 167 height 525
